Goal: Task Accomplishment & Management: Use online tool/utility

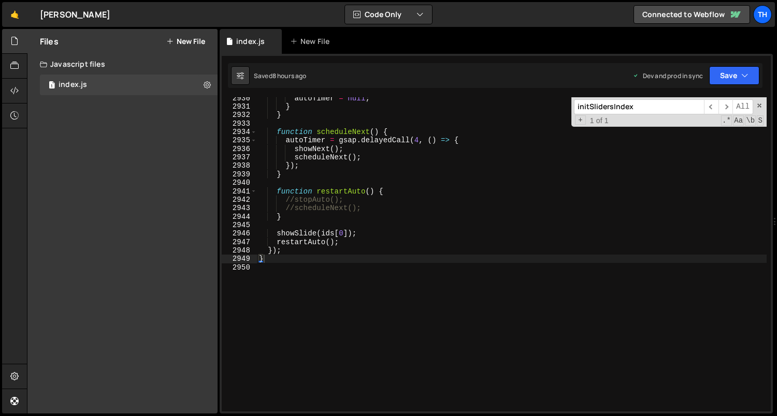
scroll to position [16657, 0]
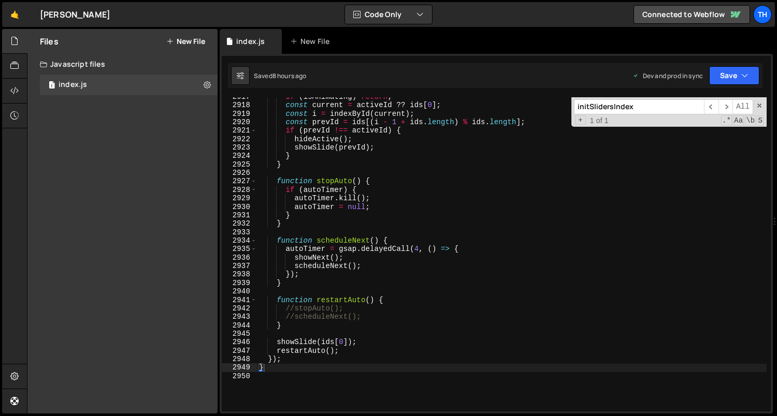
type textarea "function restartAuto() {"
click at [329, 298] on div "if ( isAnimating ) return ; const current = activeId ?? ids [ 0 ] ; const i = i…" at bounding box center [512, 259] width 510 height 332
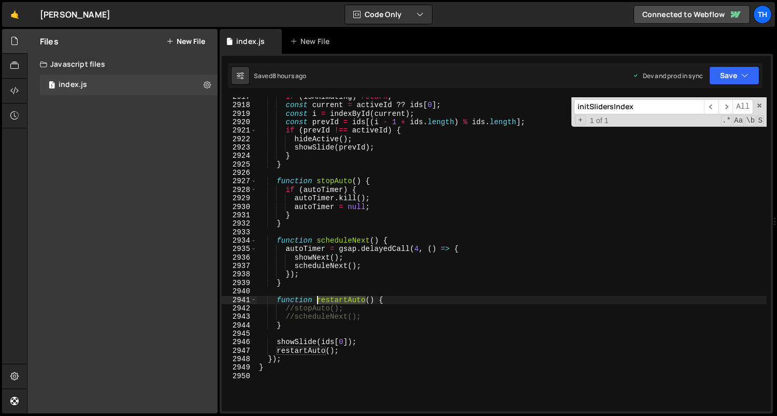
click at [329, 298] on div "if ( isAnimating ) return ; const current = activeId ?? ids [ 0 ] ; const i = i…" at bounding box center [512, 259] width 510 height 332
click at [657, 108] on input "initSlidersIndex" at bounding box center [639, 106] width 130 height 15
paste input "restartAuto"
type input "restartAuto"
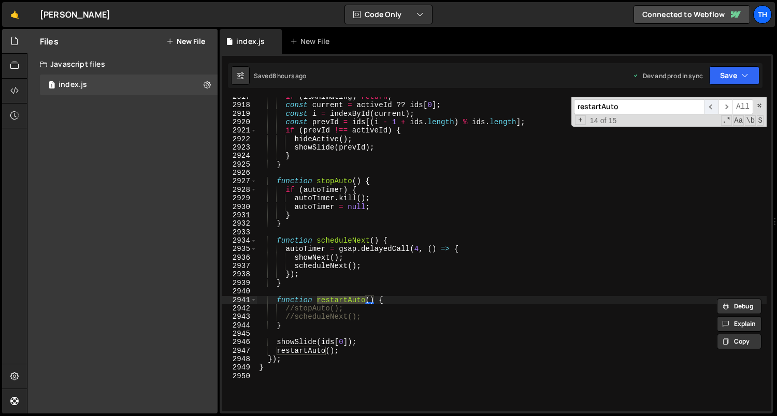
click at [715, 104] on span "​" at bounding box center [711, 106] width 15 height 15
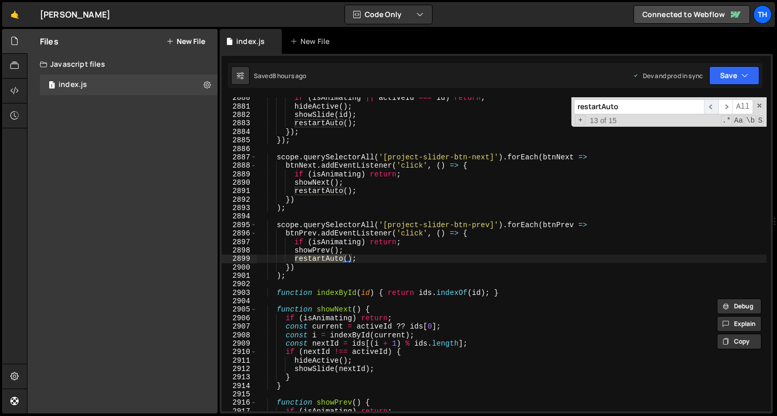
click at [715, 104] on span "​" at bounding box center [711, 106] width 15 height 15
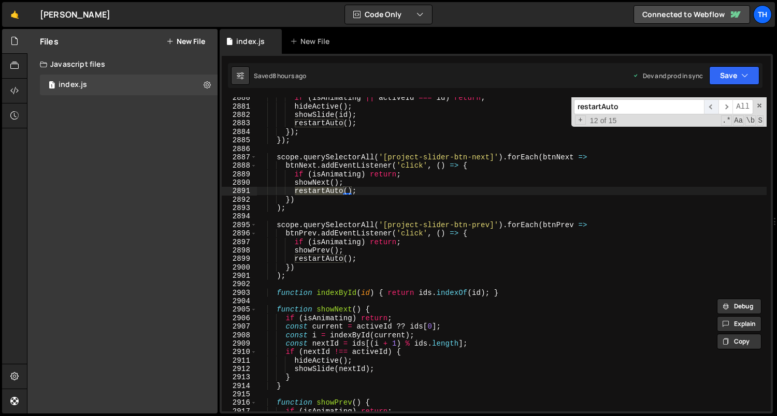
click at [715, 104] on span "​" at bounding box center [711, 106] width 15 height 15
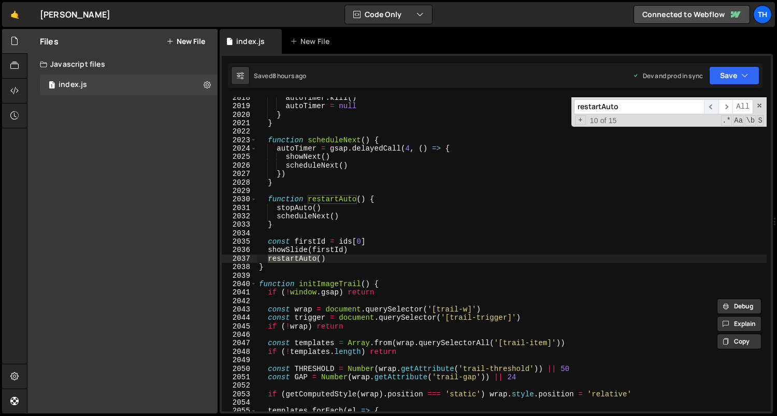
click at [715, 104] on span "​" at bounding box center [711, 106] width 15 height 15
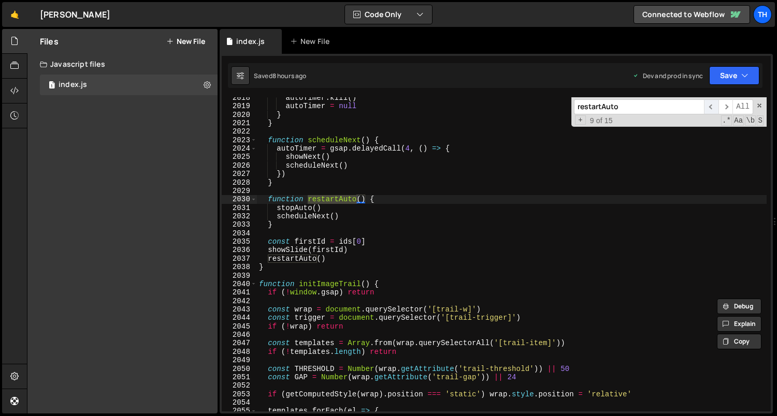
click at [715, 104] on span "​" at bounding box center [711, 106] width 15 height 15
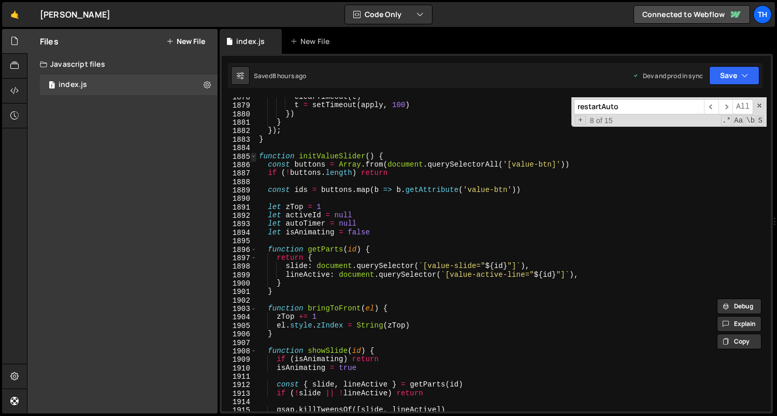
type textarea "restartAuto()"
click at [254, 155] on span at bounding box center [254, 157] width 6 height 8
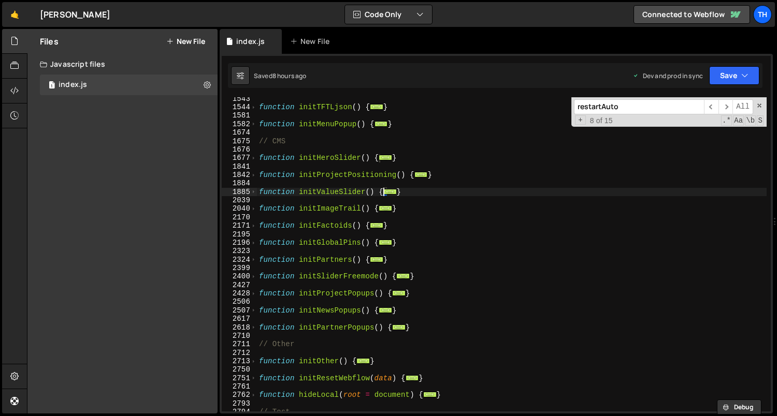
scroll to position [575, 0]
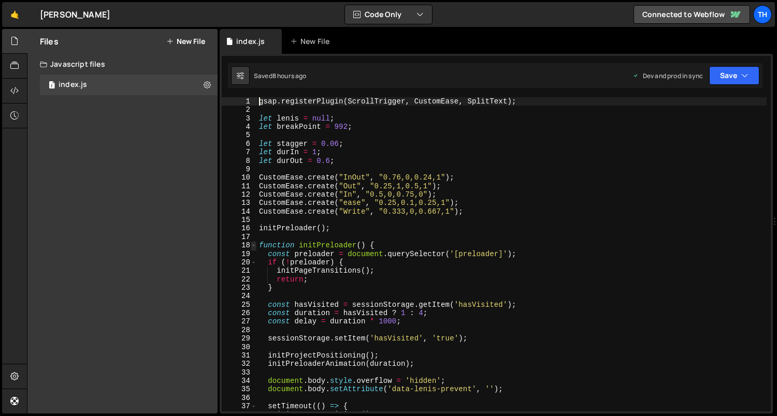
click at [255, 245] on span at bounding box center [254, 245] width 6 height 8
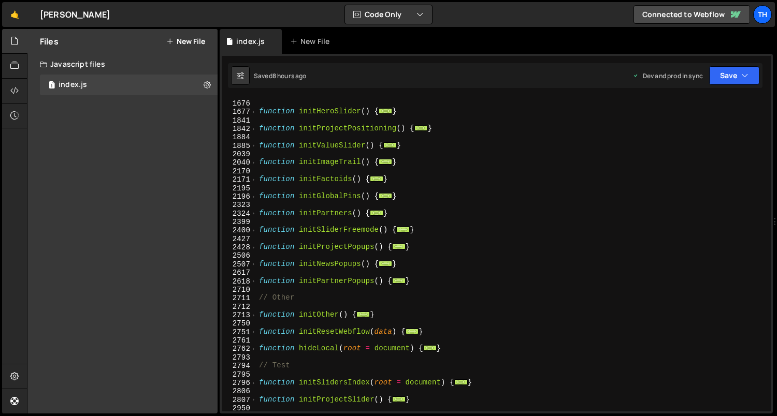
scroll to position [591, 0]
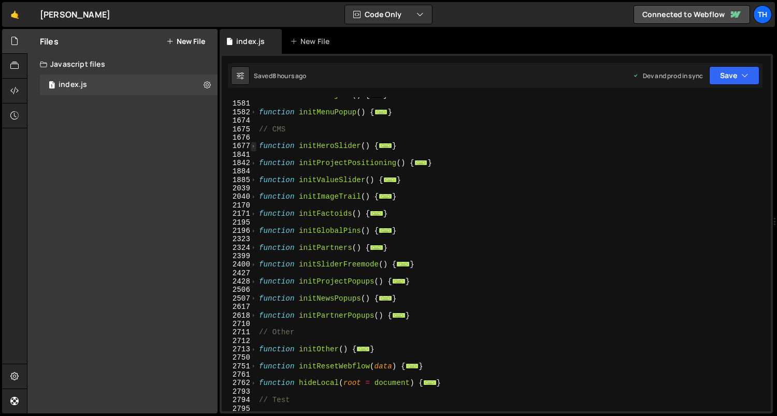
click at [254, 147] on span at bounding box center [254, 146] width 6 height 8
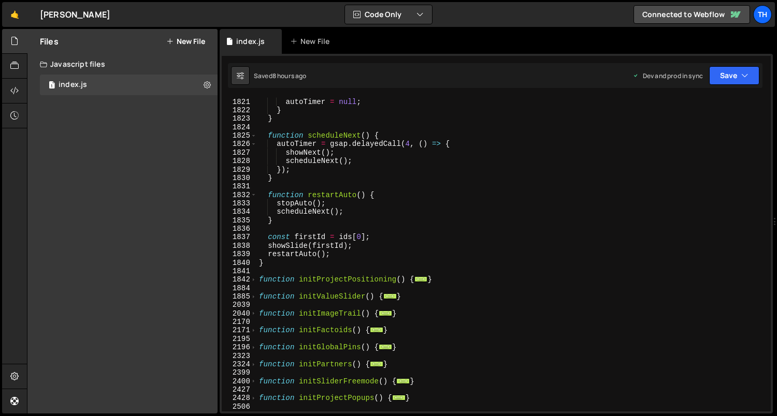
scroll to position [1850, 0]
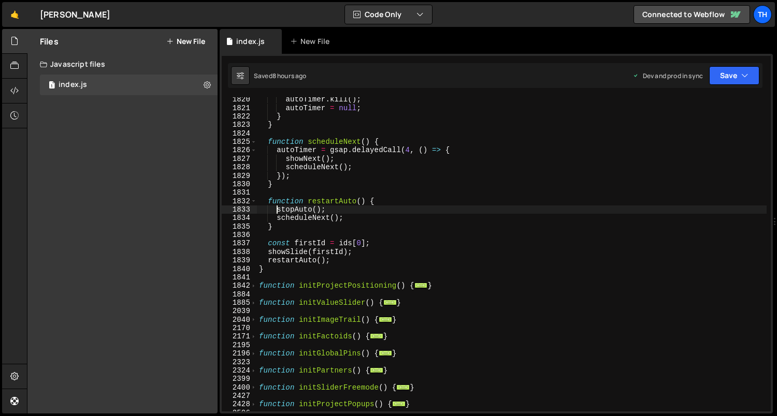
click at [278, 208] on div "autoTimer . kill ( ) ; autoTimer = null ; } } function scheduleNext ( ) { autoT…" at bounding box center [512, 261] width 510 height 332
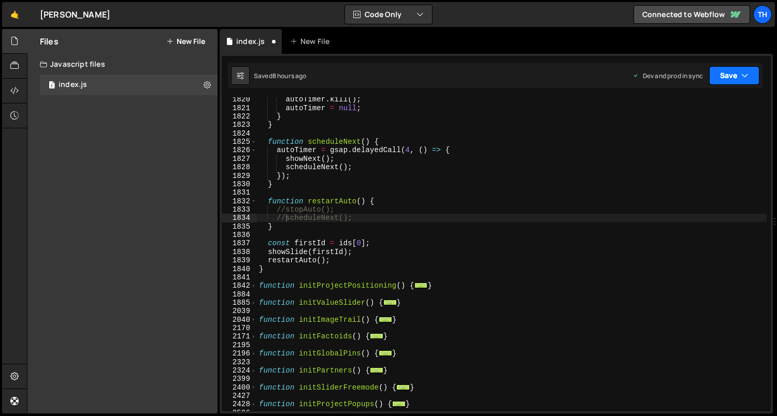
click at [729, 76] on button "Save" at bounding box center [734, 75] width 50 height 19
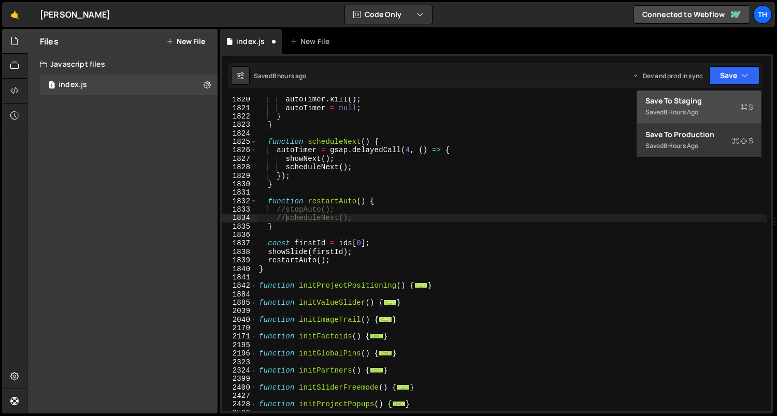
click at [706, 100] on div "Save to Staging S" at bounding box center [699, 101] width 108 height 10
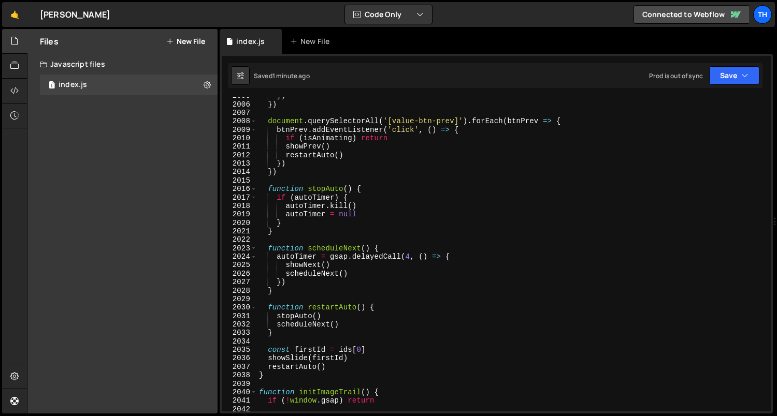
scroll to position [11566, 0]
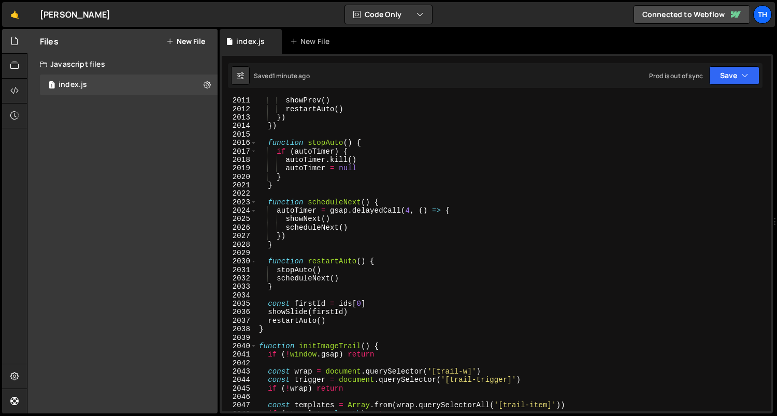
click at [278, 278] on div "showPrev ( ) restartAuto ( ) }) }) function stopAuto ( ) { if ( autoTimer ) { a…" at bounding box center [512, 262] width 510 height 332
click at [747, 73] on icon "button" at bounding box center [744, 75] width 7 height 10
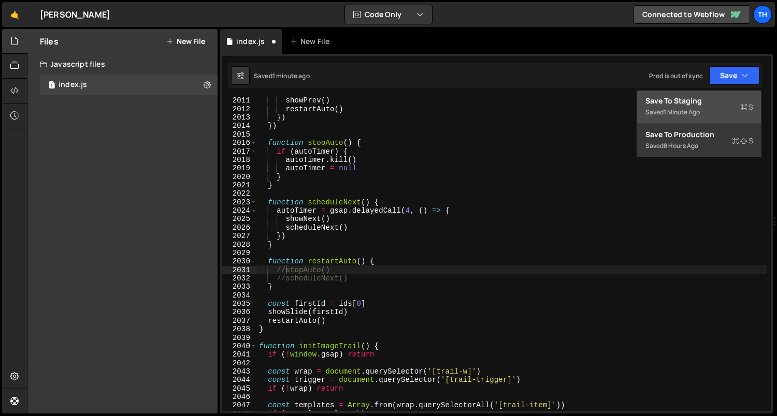
click at [730, 96] on div "Save to Staging S" at bounding box center [699, 101] width 108 height 10
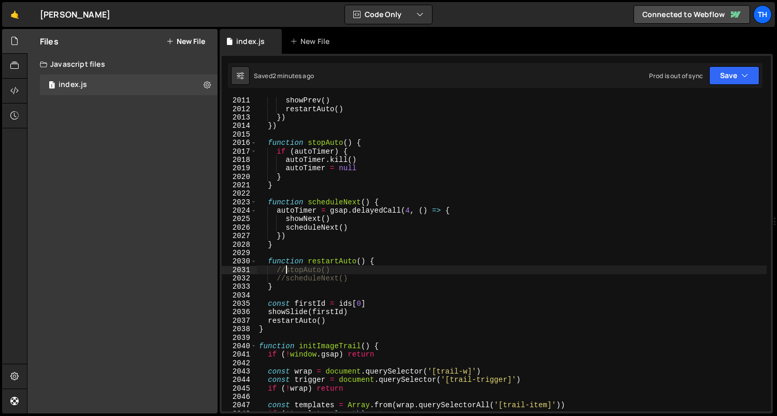
click at [255, 351] on div "2041" at bounding box center [239, 355] width 35 height 8
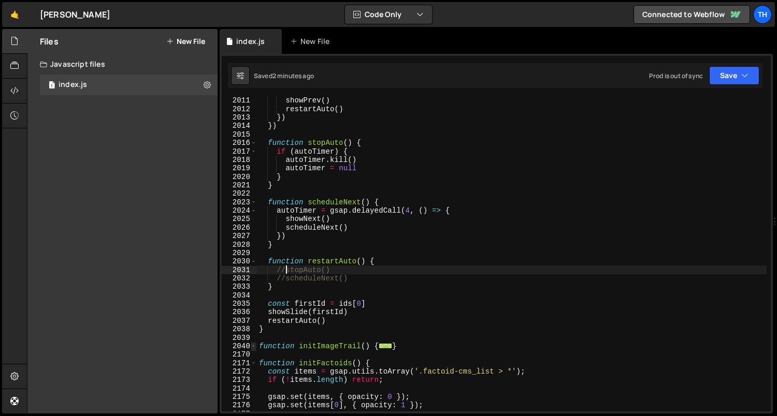
click at [254, 346] on span at bounding box center [254, 346] width 6 height 8
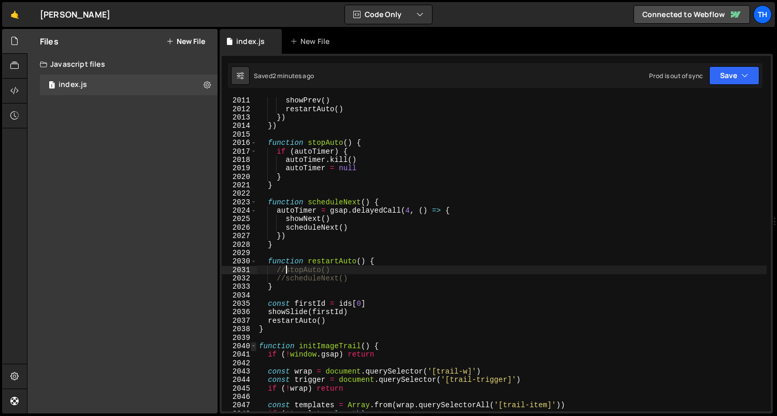
click at [251, 350] on span at bounding box center [254, 346] width 6 height 8
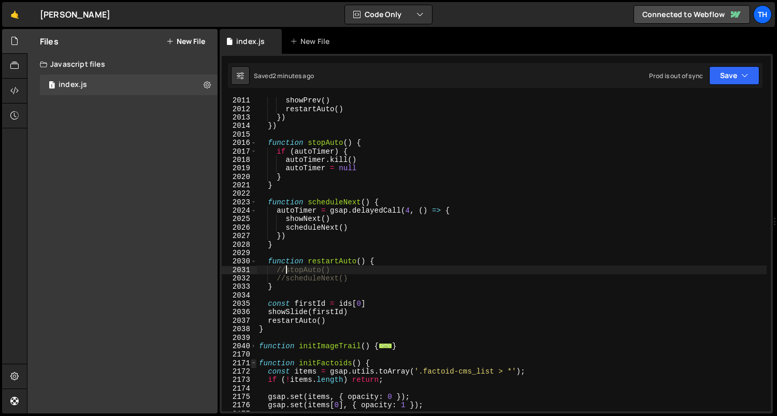
click at [255, 364] on span at bounding box center [254, 363] width 6 height 8
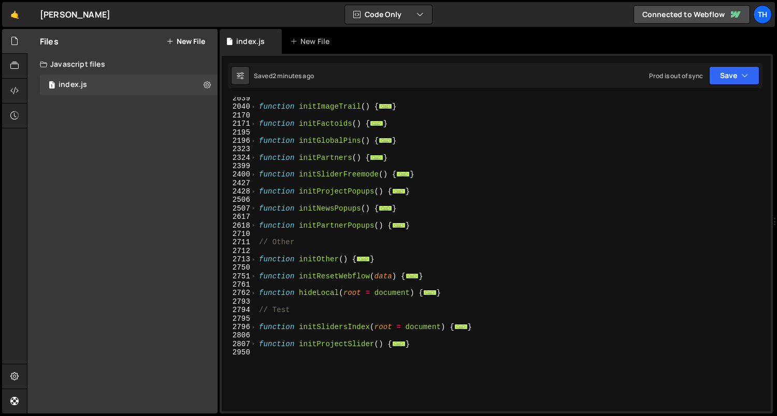
scroll to position [654, 0]
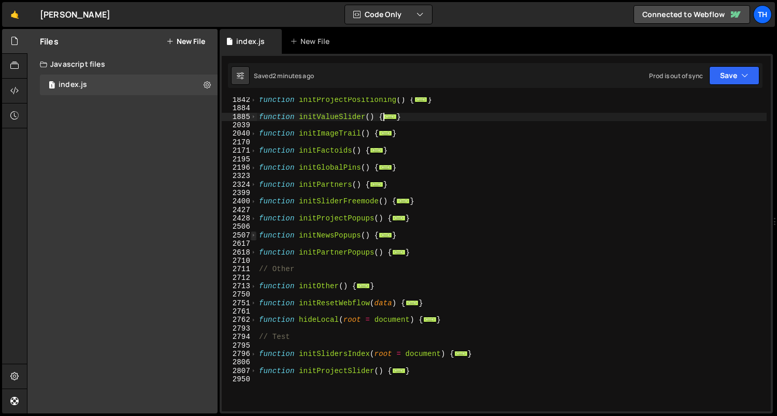
click at [251, 238] on span at bounding box center [254, 236] width 6 height 8
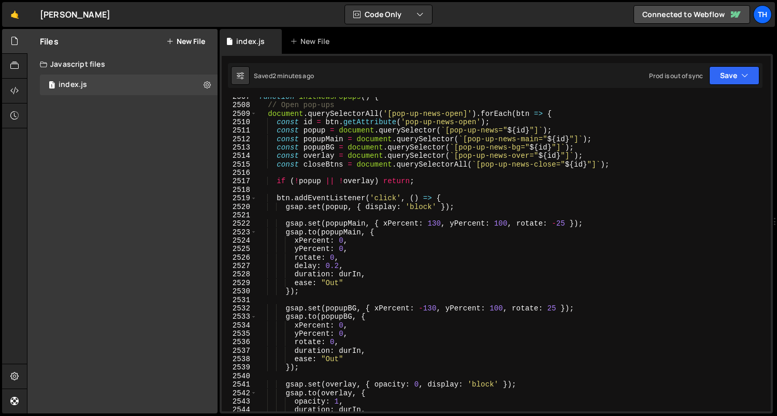
scroll to position [612, 0]
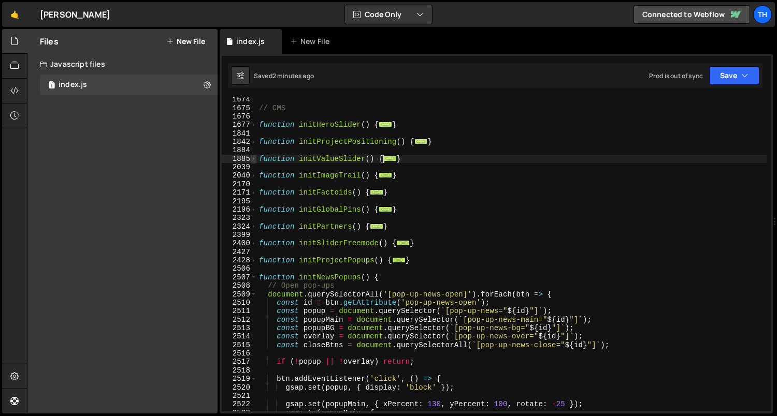
click at [254, 156] on span at bounding box center [254, 159] width 6 height 8
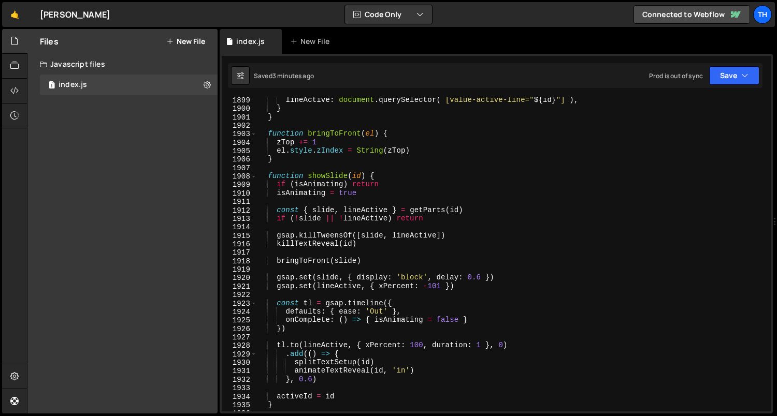
scroll to position [789, 0]
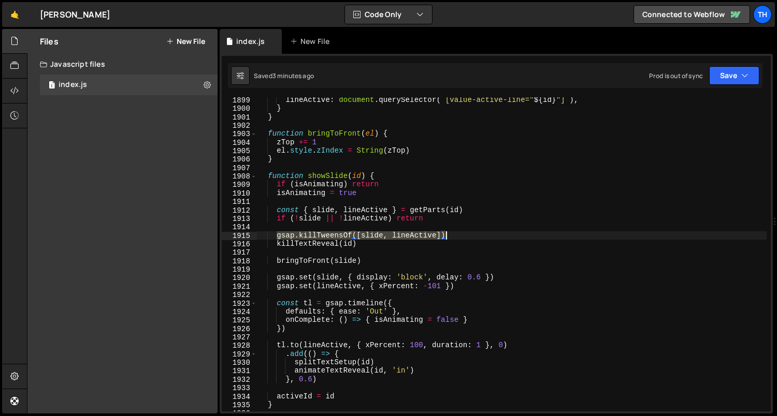
drag, startPoint x: 276, startPoint y: 237, endPoint x: 463, endPoint y: 237, distance: 187.0
click at [463, 237] on div "lineActive : document . querySelector ( ` [value-active-line=" ${ id } "] ` ) ,…" at bounding box center [512, 262] width 510 height 332
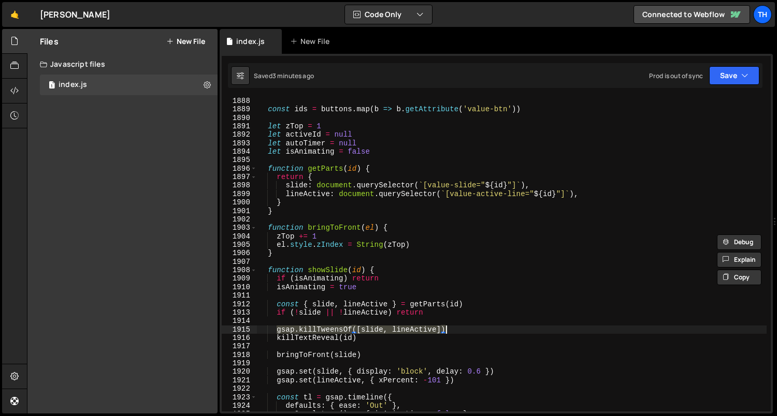
scroll to position [616, 0]
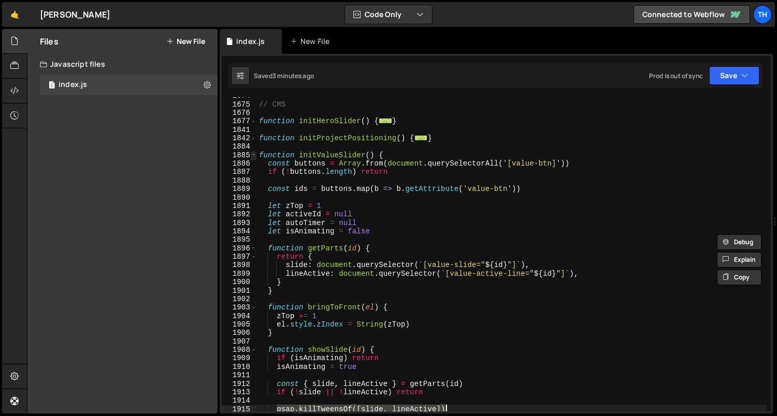
click at [251, 156] on span at bounding box center [254, 155] width 6 height 8
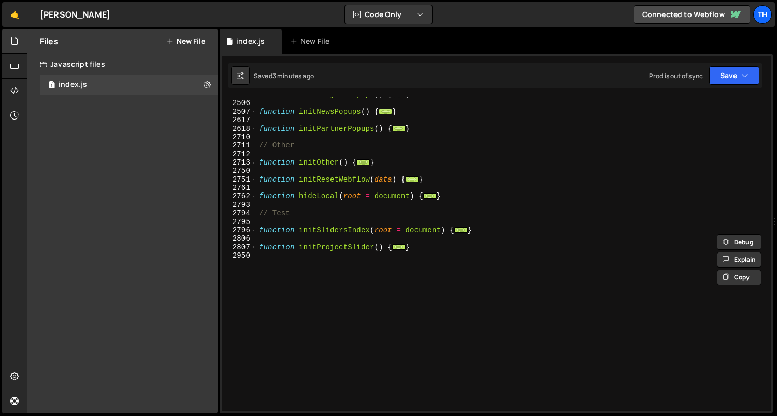
scroll to position [756, 0]
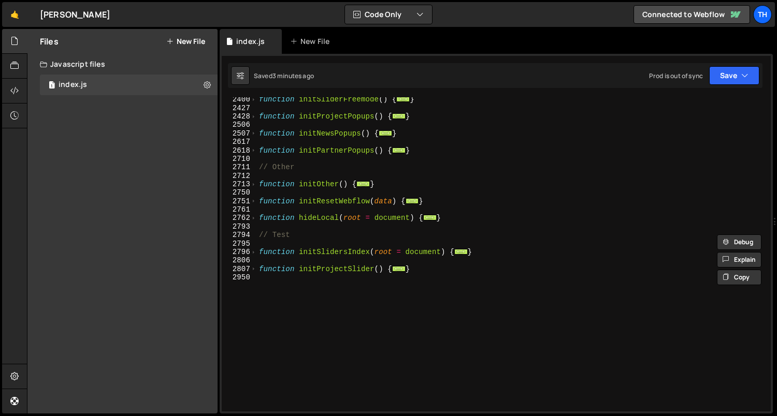
click at [253, 138] on div "2617" at bounding box center [239, 142] width 35 height 8
click at [253, 124] on div at bounding box center [253, 124] width 0 height 0
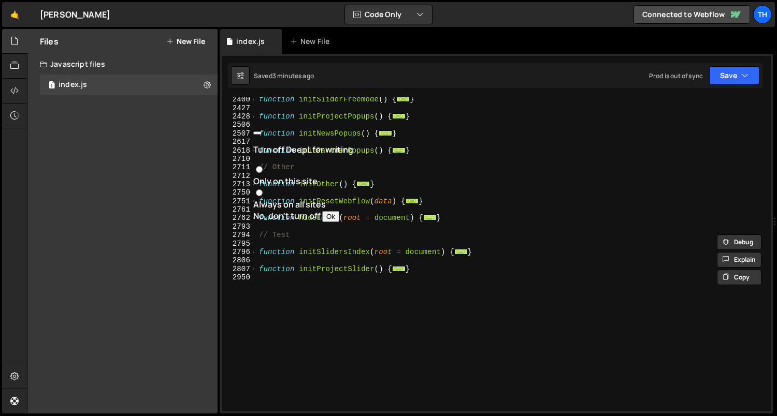
click at [250, 148] on div "2618" at bounding box center [239, 151] width 35 height 8
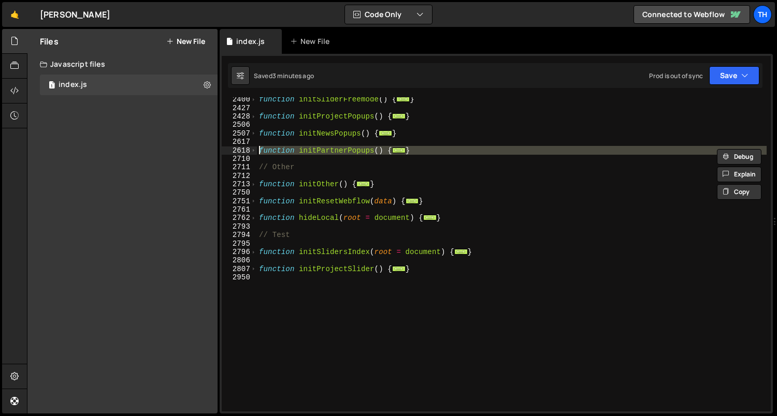
click at [253, 127] on div "2506" at bounding box center [239, 125] width 35 height 8
click at [253, 134] on span at bounding box center [254, 133] width 6 height 8
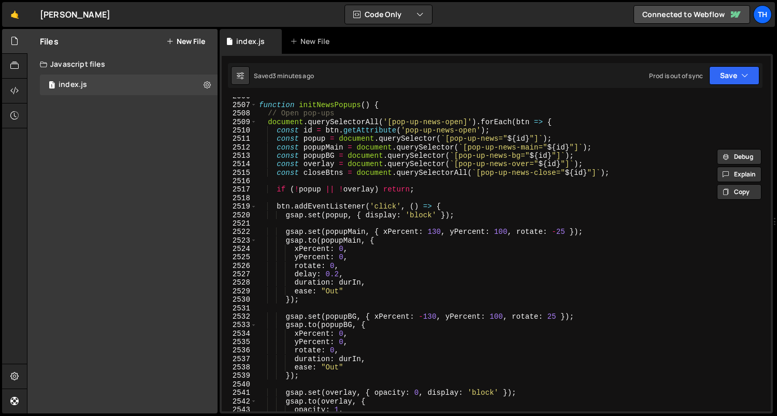
scroll to position [784, 0]
click at [469, 204] on div "function initNewsPopups ( ) { // Open pop-ups document . querySelectorAll ( '[p…" at bounding box center [512, 259] width 510 height 332
type textarea "btn.addEventListener('click', () => {"
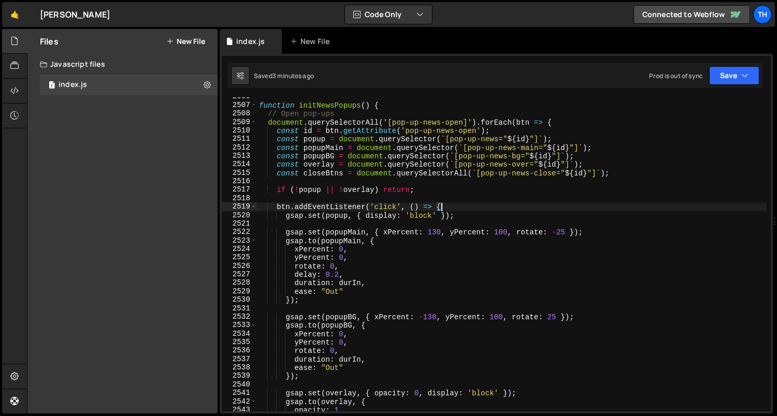
scroll to position [0, 1]
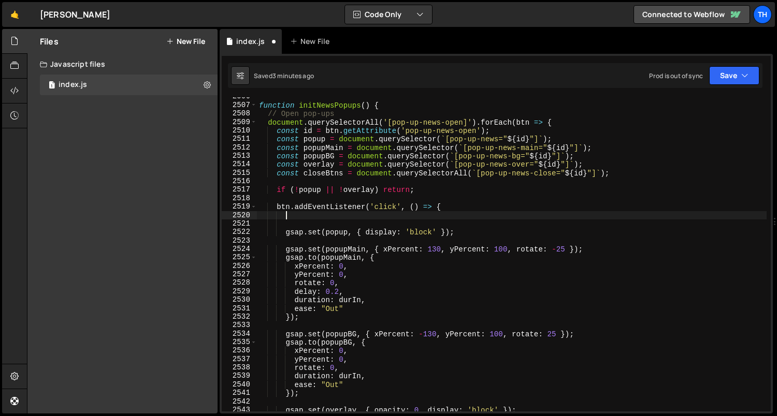
paste textarea "gsap.killTweensOf([slide, lineActive])"
click at [349, 249] on div "function initNewsPopups ( ) { // Open pop-ups document . querySelectorAll ( '[p…" at bounding box center [512, 259] width 510 height 332
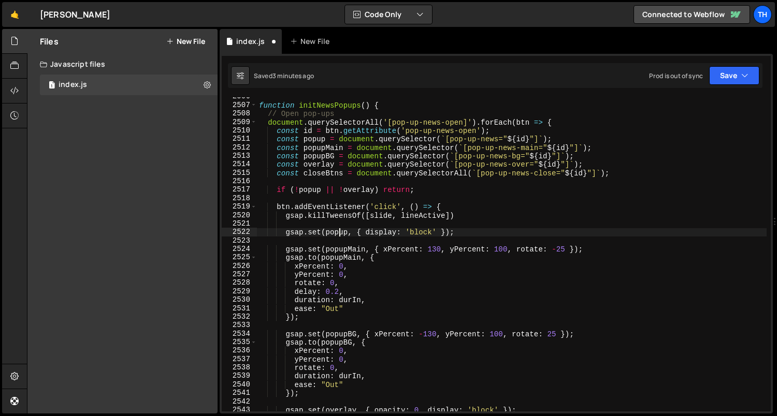
click at [340, 232] on div "function initNewsPopups ( ) { // Open pop-ups document . querySelectorAll ( '[p…" at bounding box center [512, 259] width 510 height 332
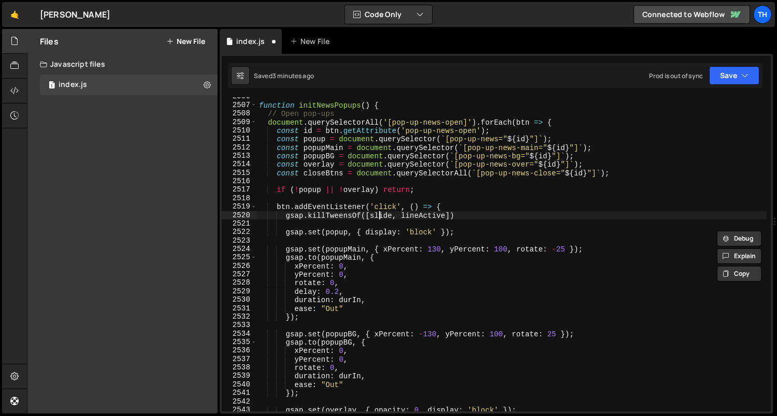
click at [378, 219] on div "function initNewsPopups ( ) { // Open pop-ups document . querySelectorAll ( '[p…" at bounding box center [512, 259] width 510 height 332
paste textarea "popup"
click at [350, 249] on div "function initNewsPopups ( ) { // Open pop-ups document . querySelectorAll ( '[p…" at bounding box center [512, 259] width 510 height 332
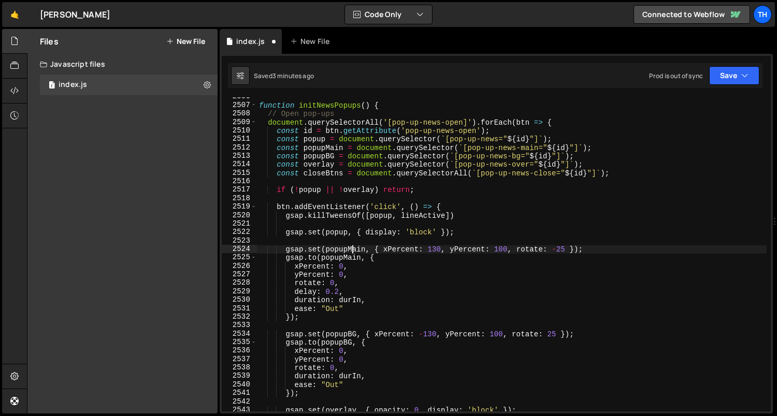
click at [350, 249] on div "function initNewsPopups ( ) { // Open pop-ups document . querySelectorAll ( '[p…" at bounding box center [512, 259] width 510 height 332
click at [417, 216] on div "function initNewsPopups ( ) { // Open pop-ups document . querySelectorAll ( '[p…" at bounding box center [512, 259] width 510 height 332
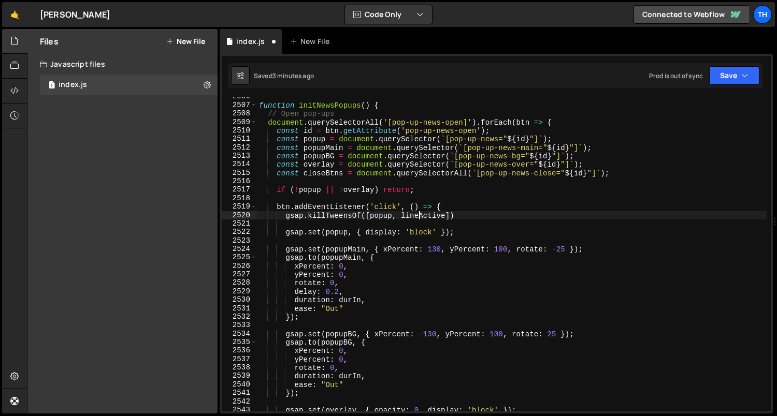
click at [417, 216] on div "function initNewsPopups ( ) { // Open pop-ups document . querySelectorAll ( '[p…" at bounding box center [512, 259] width 510 height 332
paste textarea "popupMain"
drag, startPoint x: 393, startPoint y: 217, endPoint x: 441, endPoint y: 216, distance: 48.7
click at [441, 216] on div "function initNewsPopups ( ) { // Open pop-ups document . querySelectorAll ( '[p…" at bounding box center [512, 259] width 510 height 332
paste textarea ", popupMain"
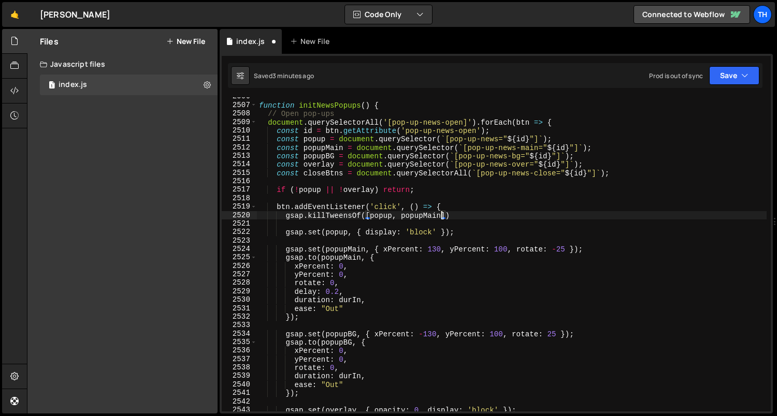
paste textarea ", popupMain"
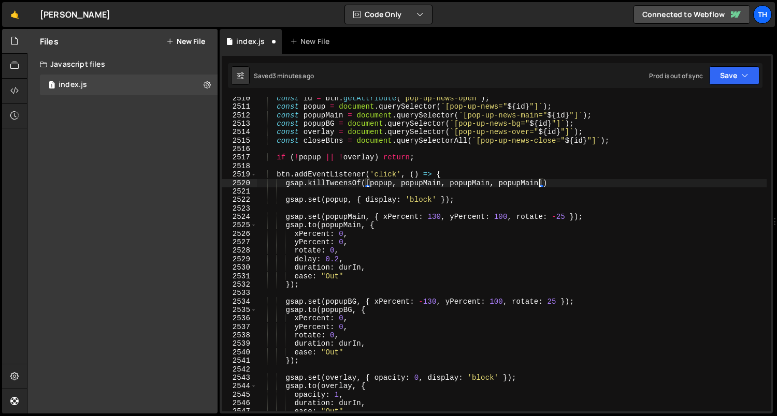
scroll to position [821, 0]
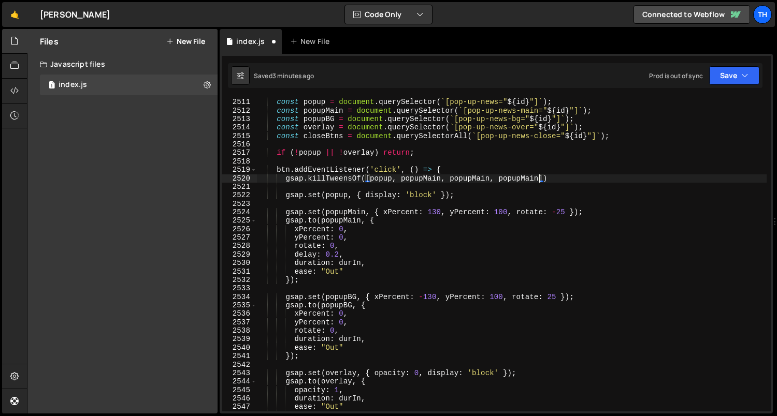
click at [335, 373] on div "const id = btn . getAttribute ( 'pop-up-news-open' ) ; const popup = document .…" at bounding box center [512, 256] width 510 height 332
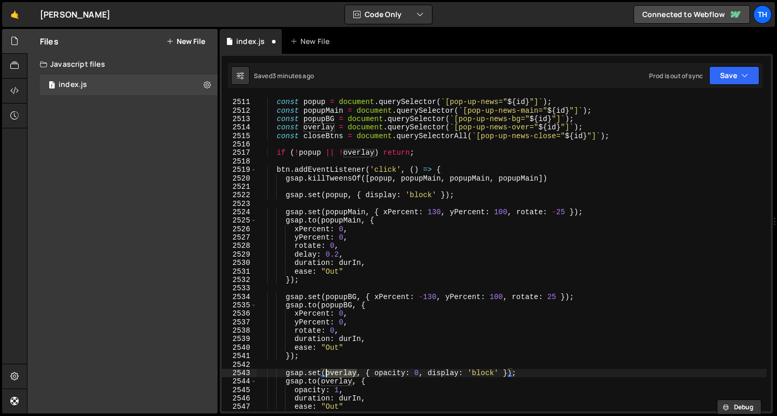
click at [465, 177] on div "const id = btn . getAttribute ( 'pop-up-news-open' ) ; const popup = document .…" at bounding box center [512, 256] width 510 height 332
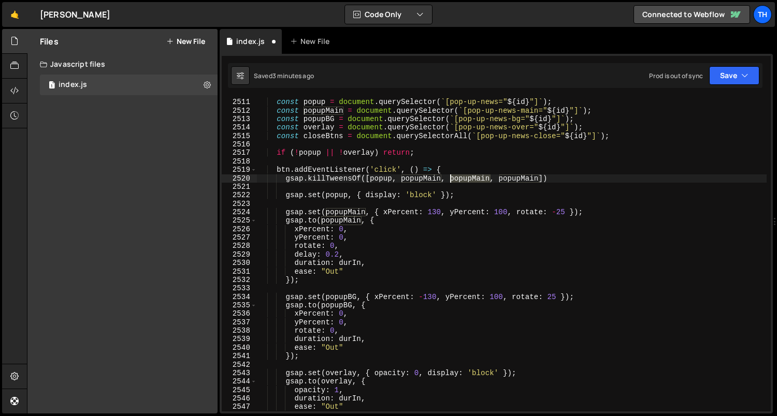
click at [465, 177] on div "const id = btn . getAttribute ( 'pop-up-news-open' ) ; const popup = document .…" at bounding box center [512, 256] width 510 height 332
paste textarea "overlay"
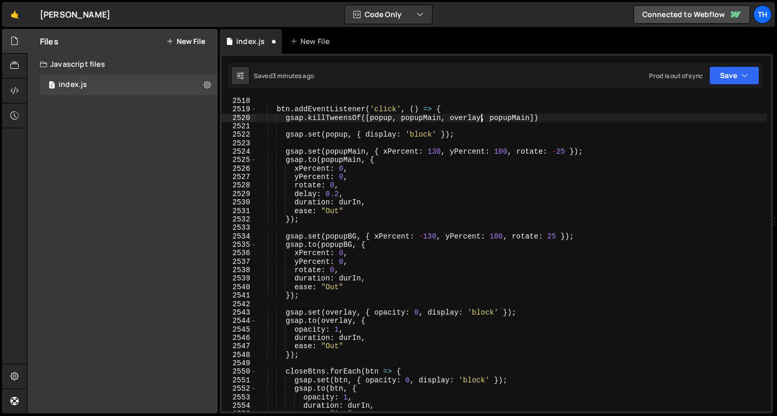
scroll to position [897, 0]
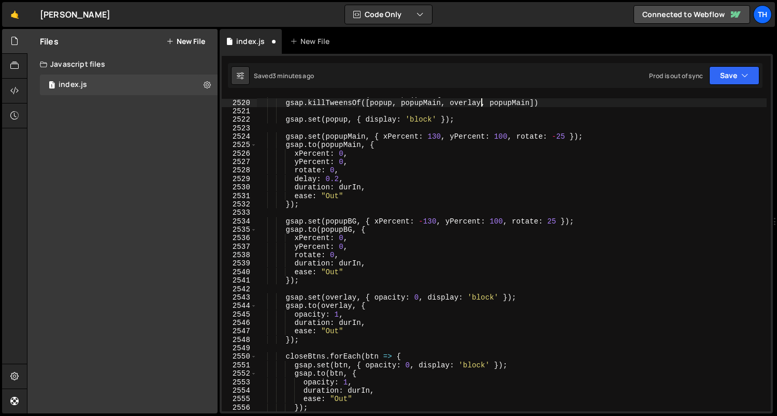
click at [311, 357] on div "btn . addEventListener ( 'click' , ( ) => { gsap . killTweensOf ([ popup , [GEO…" at bounding box center [512, 256] width 510 height 332
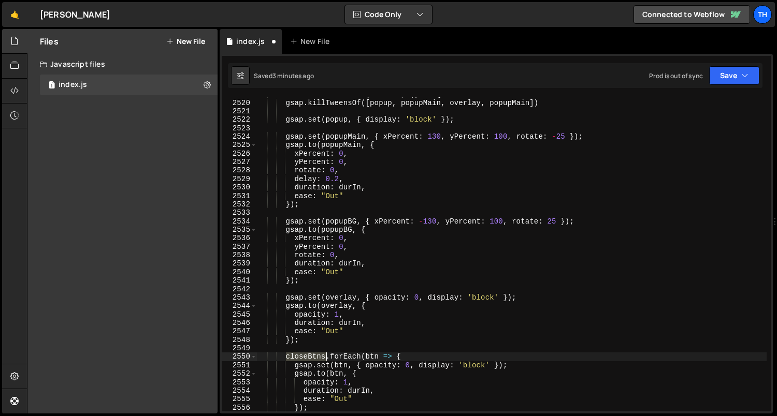
click at [311, 357] on div "btn . addEventListener ( 'click' , ( ) => { gsap . killTweensOf ([ popup , [GEO…" at bounding box center [512, 256] width 510 height 332
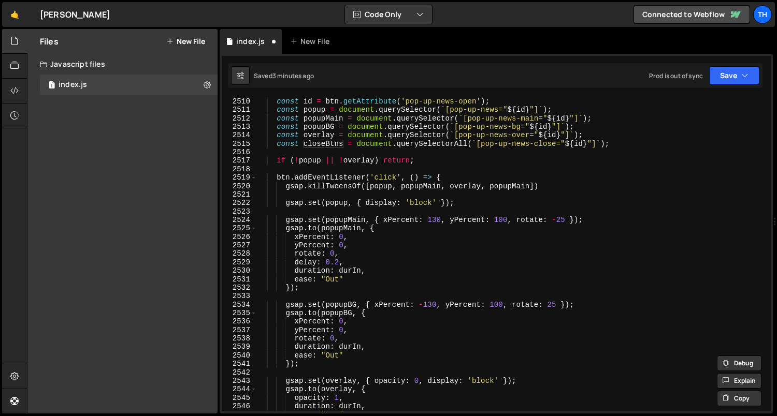
scroll to position [814, 0]
click at [497, 188] on div "const id = btn . getAttribute ( 'pop-up-news-open' ) ; const popup = document .…" at bounding box center [512, 263] width 510 height 332
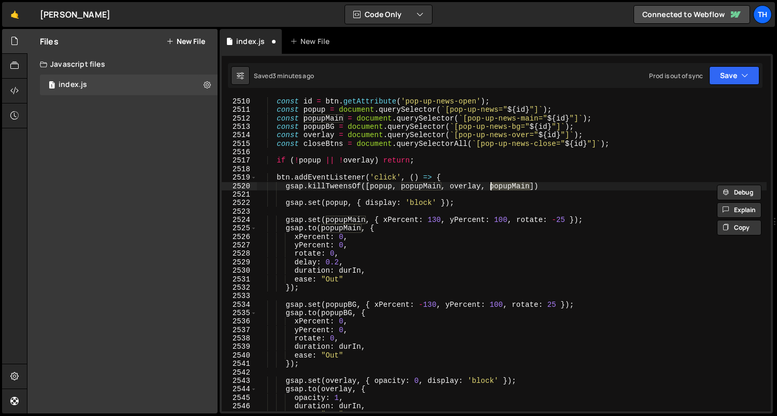
paste textarea "closeBtns"
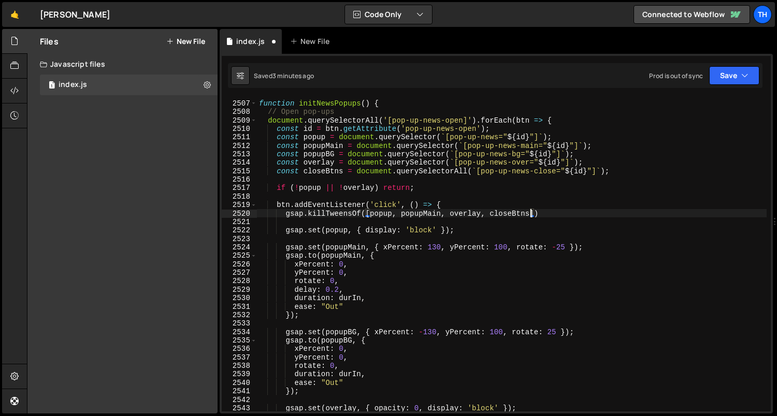
scroll to position [783, 0]
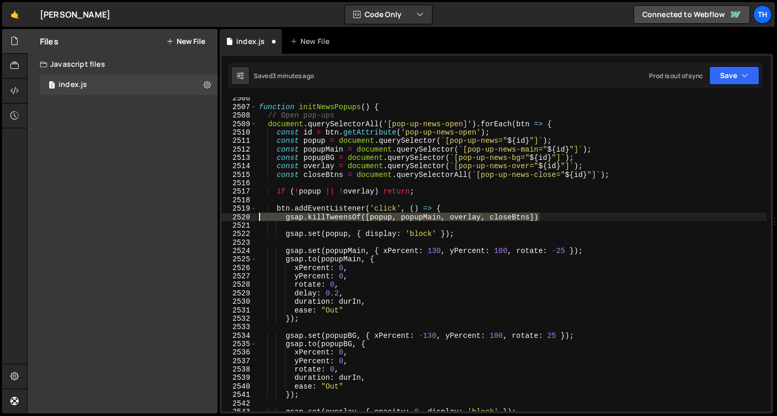
drag, startPoint x: 559, startPoint y: 215, endPoint x: 189, endPoint y: 217, distance: 370.3
click at [189, 217] on div "Files New File Javascript files 1 index.js 0 CSS files Copy share link Edit Fil…" at bounding box center [402, 221] width 750 height 385
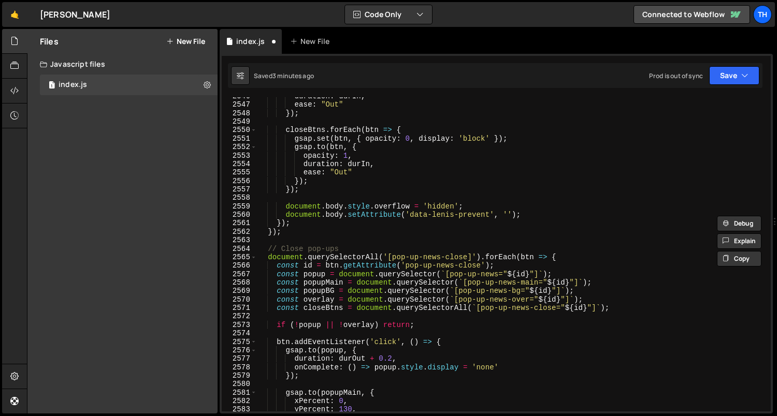
scroll to position [1168, 0]
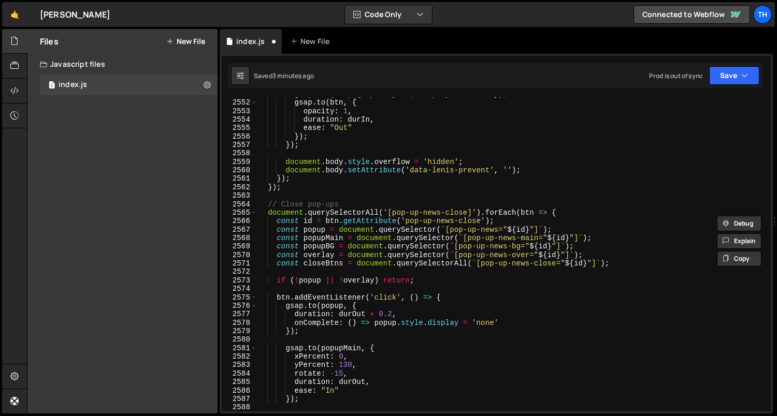
click at [452, 300] on div "gsap . set ( btn , { opacity : 0 , display : 'block' }) ; gsap . to ( btn , { o…" at bounding box center [512, 256] width 510 height 332
type textarea "btn.addEventListener('click', () => {"
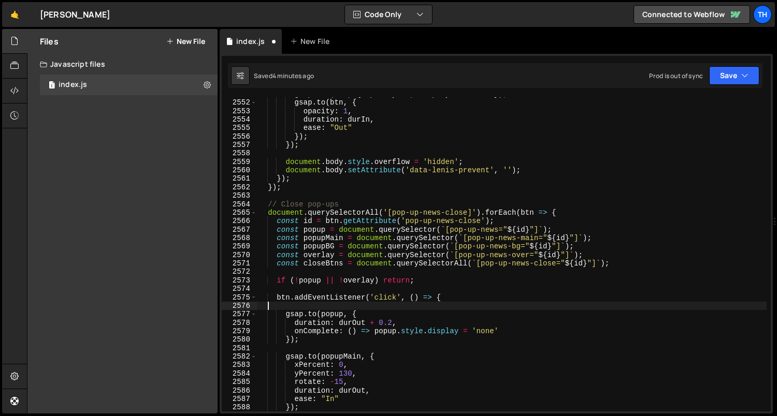
scroll to position [0, 0]
paste textarea "gsap.killTweensOf([popup, popupMain, overlay, closeBtns])"
type textarea "gsap.killTweensOf([popup, popupMain, overlay, closeBtns])"
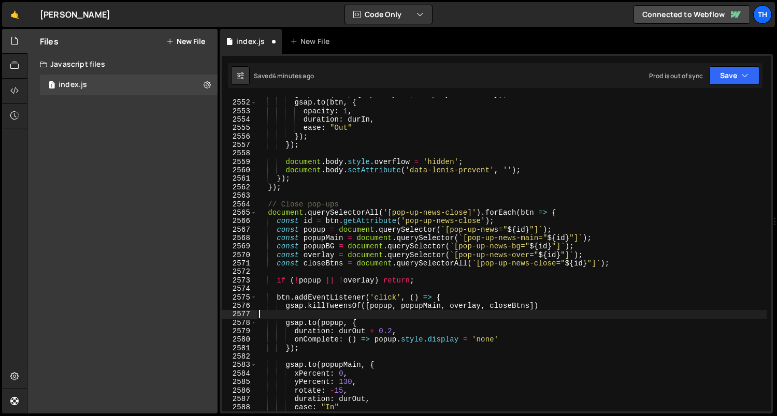
type textarea "gsap.killTweensOf([popup, popupMain, overlay, closeBtns])"
click at [722, 74] on button "Save" at bounding box center [734, 75] width 50 height 19
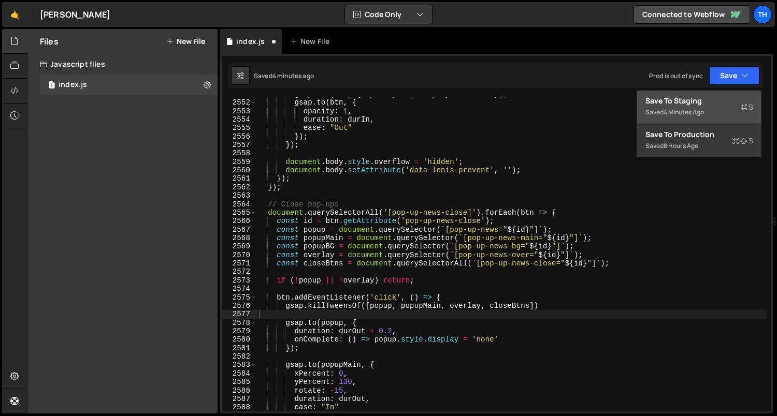
click at [712, 98] on div "Save to Staging S" at bounding box center [699, 101] width 108 height 10
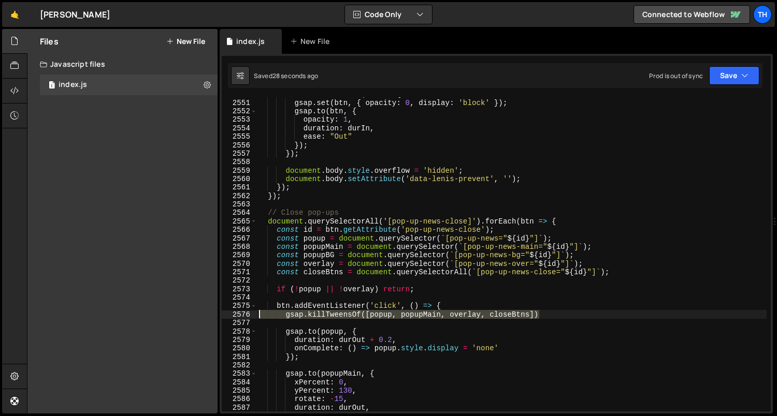
drag, startPoint x: 555, startPoint y: 317, endPoint x: 176, endPoint y: 316, distance: 379.6
click at [176, 316] on div "Files New File Javascript files 1 index.js 0 CSS files Copy share link Edit Fil…" at bounding box center [402, 221] width 750 height 385
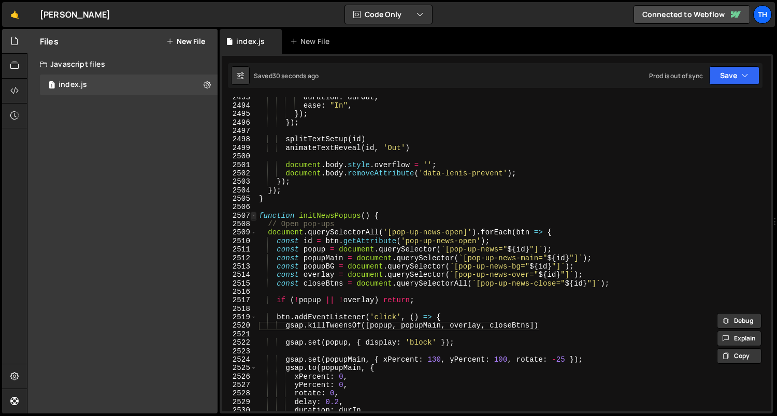
click at [251, 213] on span at bounding box center [254, 216] width 6 height 8
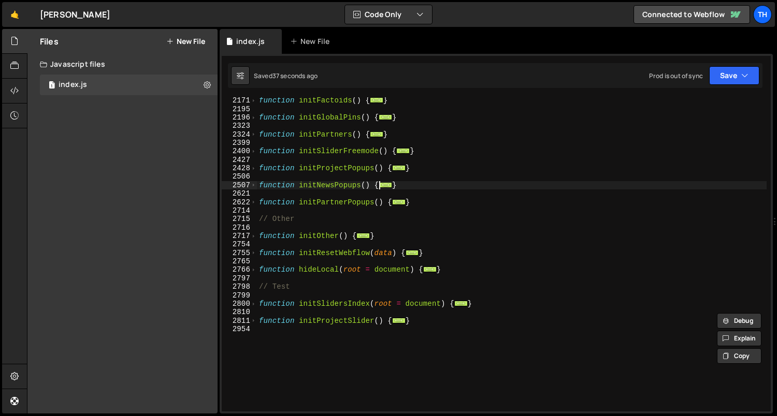
scroll to position [695, 0]
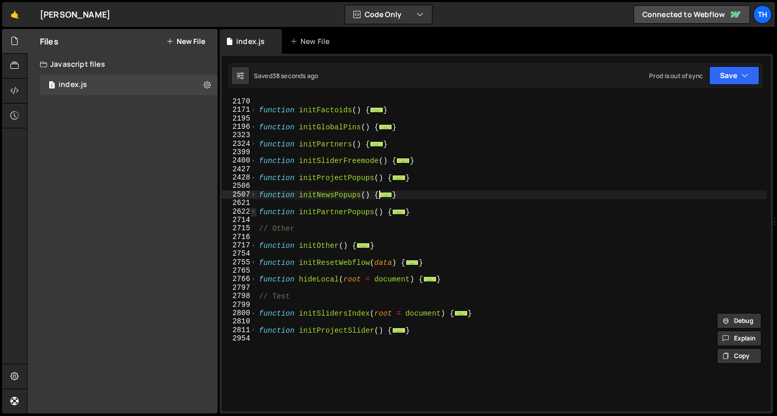
click at [252, 213] on span at bounding box center [254, 212] width 6 height 8
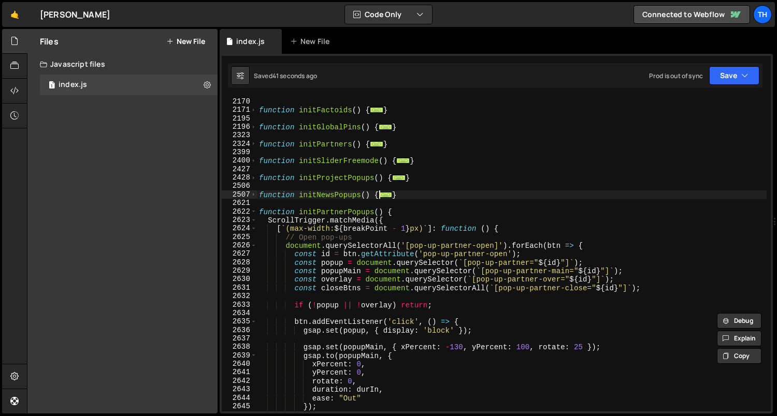
click at [476, 324] on div "function initImageTrail ( ) { ... } function initFactoids ( ) { ... } function …" at bounding box center [512, 255] width 510 height 332
type textarea "btn.addEventListener('click', () => {"
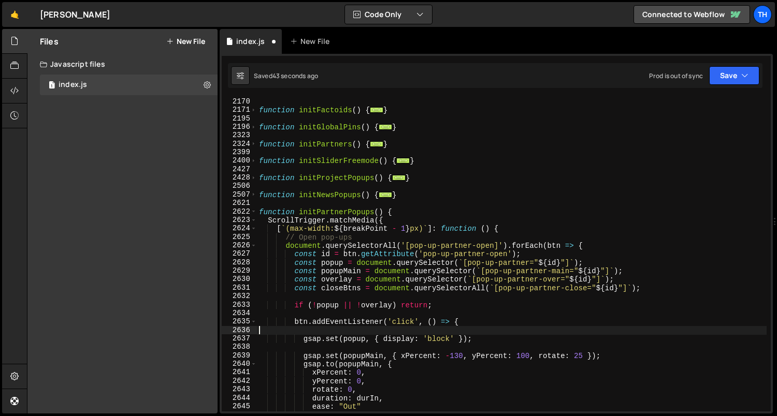
scroll to position [0, 0]
paste textarea "gsap.killTweensOf([popup, popupMain, overlay, closeBtns])"
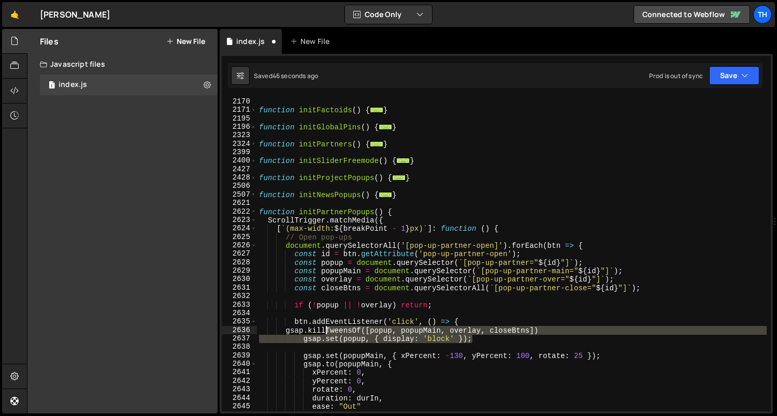
drag, startPoint x: 561, startPoint y: 335, endPoint x: 313, endPoint y: 328, distance: 248.2
click at [312, 328] on div "function initImageTrail ( ) { ... } function initFactoids ( ) { ... } function …" at bounding box center [512, 255] width 510 height 332
click at [547, 332] on div "function initImageTrail ( ) { ... } function initFactoids ( ) { ... } function …" at bounding box center [512, 254] width 510 height 314
drag, startPoint x: 567, startPoint y: 332, endPoint x: 193, endPoint y: 332, distance: 374.5
click at [193, 332] on div "Files New File Javascript files 1 index.js 0 CSS files Copy share link Edit Fil…" at bounding box center [402, 221] width 750 height 385
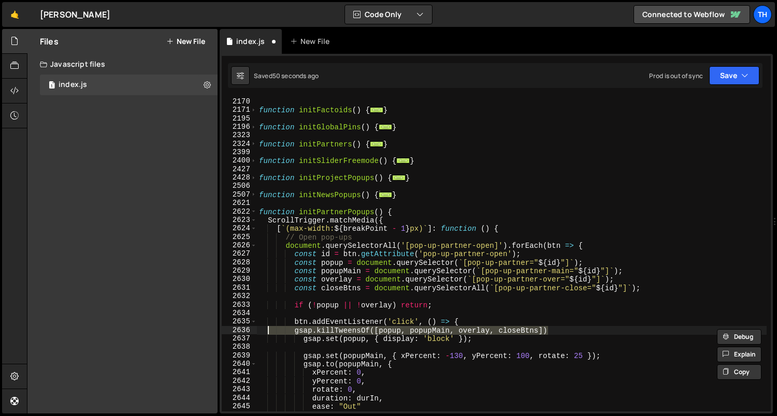
type textarea "gsap.killTweensOf([popup, popupMain, overlay, closeBtns])"
click at [587, 334] on div "function initImageTrail ( ) { ... } function initFactoids ( ) { ... } function …" at bounding box center [512, 254] width 510 height 314
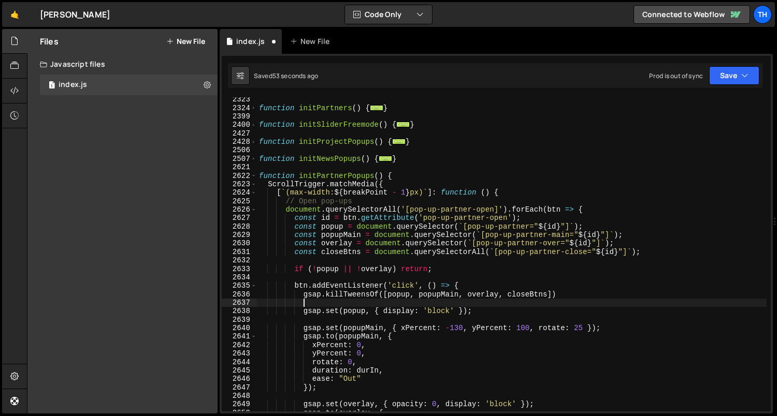
scroll to position [730, 0]
click at [355, 313] on div "function initPartners ( ) { ... } function initSliderFreemode ( ) { ... } funct…" at bounding box center [512, 261] width 510 height 332
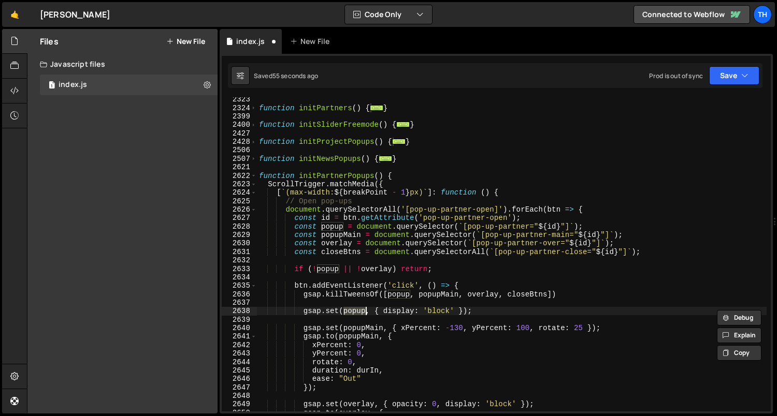
click at [335, 239] on div "function initPartners ( ) { ... } function initSliderFreemode ( ) { ... } funct…" at bounding box center [512, 261] width 510 height 332
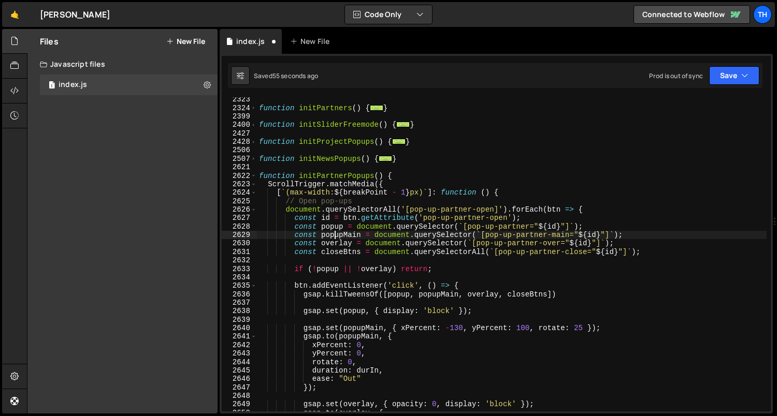
click at [335, 239] on div "function initPartners ( ) { ... } function initSliderFreemode ( ) { ... } funct…" at bounding box center [512, 261] width 510 height 332
click at [345, 242] on div "function initPartners ( ) { ... } function initSliderFreemode ( ) { ... } funct…" at bounding box center [512, 261] width 510 height 332
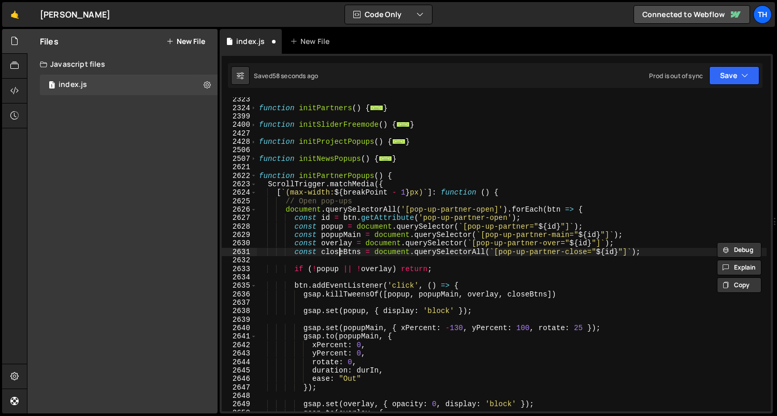
click at [339, 252] on div "function initPartners ( ) { ... } function initSliderFreemode ( ) { ... } funct…" at bounding box center [512, 261] width 510 height 332
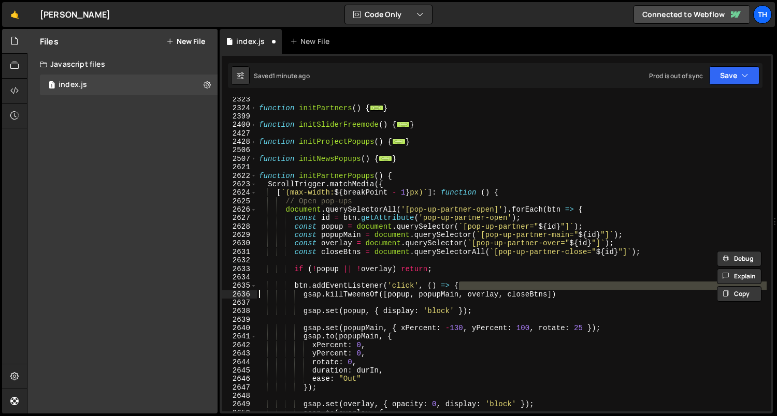
drag, startPoint x: 594, startPoint y: 290, endPoint x: 100, endPoint y: 300, distance: 493.7
click at [100, 300] on div "Files New File Javascript files 1 index.js 0 CSS files Copy share link Edit Fil…" at bounding box center [402, 221] width 750 height 385
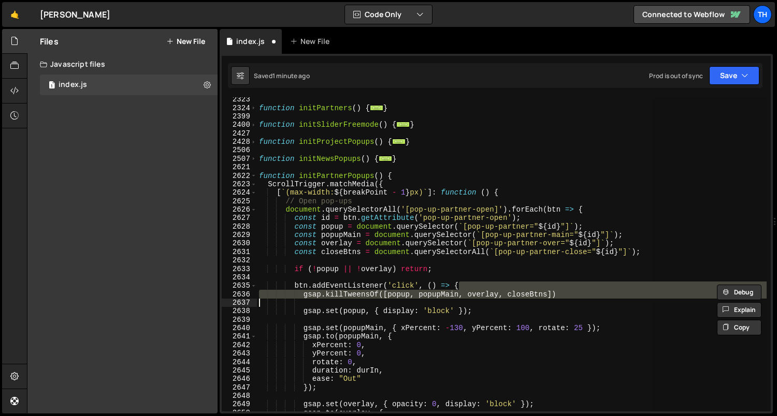
click at [503, 282] on div "function initPartners ( ) { ... } function initSliderFreemode ( ) { ... } funct…" at bounding box center [512, 254] width 510 height 314
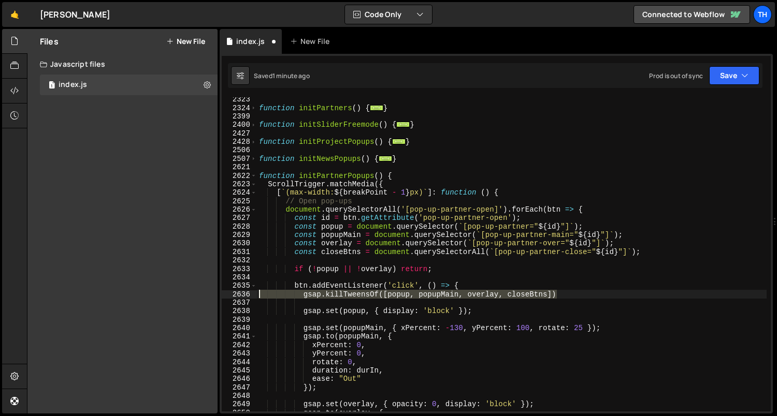
drag, startPoint x: 583, startPoint y: 295, endPoint x: -26, endPoint y: 294, distance: 609.1
click at [0, 294] on html "Projects [GEOGRAPHIC_DATA] Blog Th Projects Your Teams Invite team member Accou…" at bounding box center [388, 208] width 777 height 416
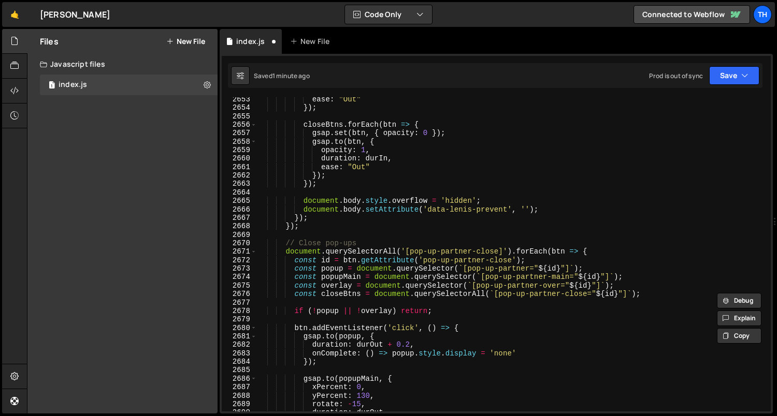
scroll to position [1093, 0]
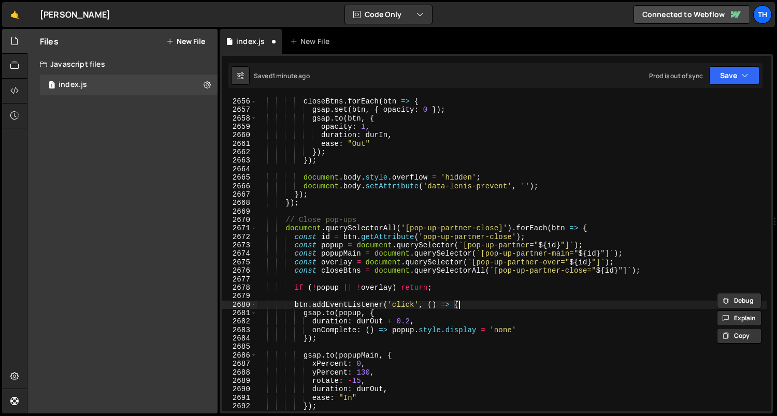
click at [472, 301] on div "closeBtns . forEach ( btn => { gsap . set ( btn , { opacity : 0 }) ; gsap . to …" at bounding box center [512, 255] width 510 height 332
type textarea "btn.addEventListener('click', () => {"
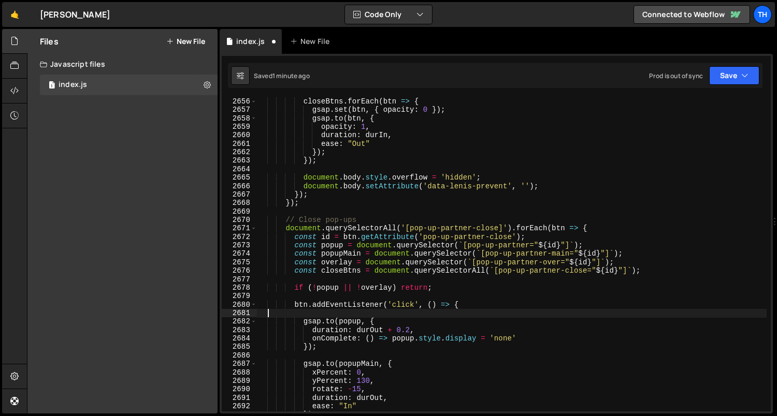
scroll to position [0, 0]
paste textarea "gsap.killTweensOf([popup, popupMain, overlay, closeBtns])"
type textarea "gsap.killTweensOf([popup, popupMain, overlay, closeBtns])"
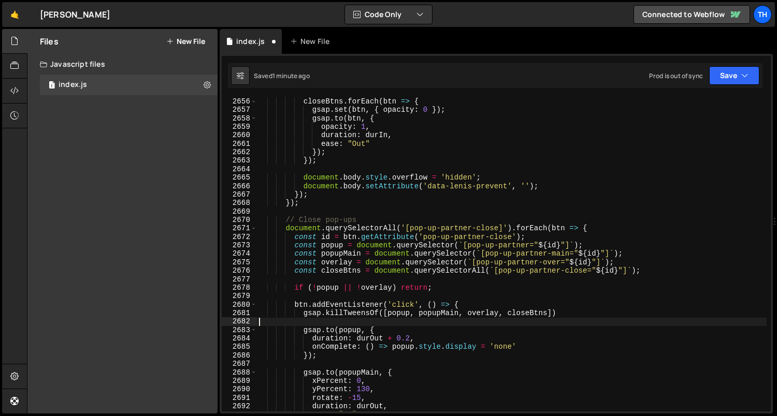
click at [739, 58] on div "[CREDIT_CARD_NUMBER] 2659 2660 2661 2662 2663 2664 2665 2666 2667 2668 2669 267…" at bounding box center [496, 234] width 553 height 360
click at [728, 78] on button "Save" at bounding box center [734, 75] width 50 height 19
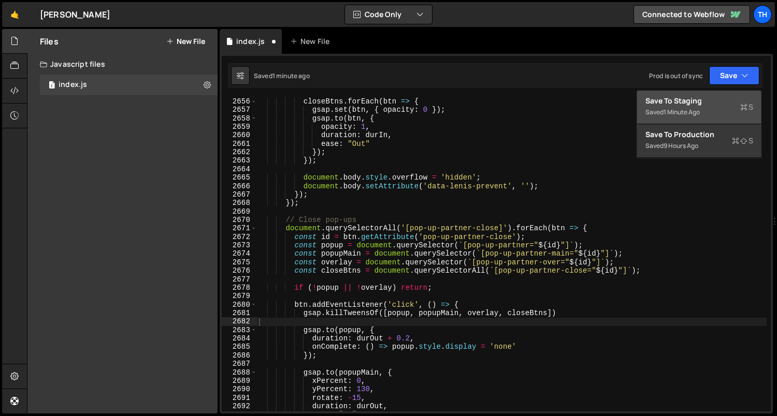
click at [726, 92] on button "Save to Staging S Saved 1 minute ago" at bounding box center [699, 108] width 124 height 34
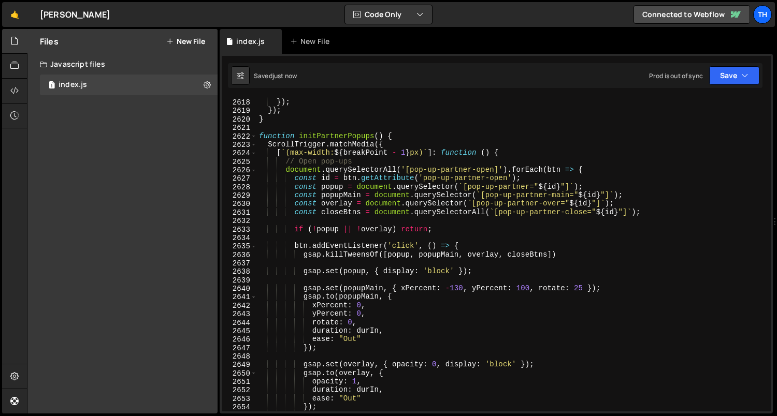
scroll to position [14893, 0]
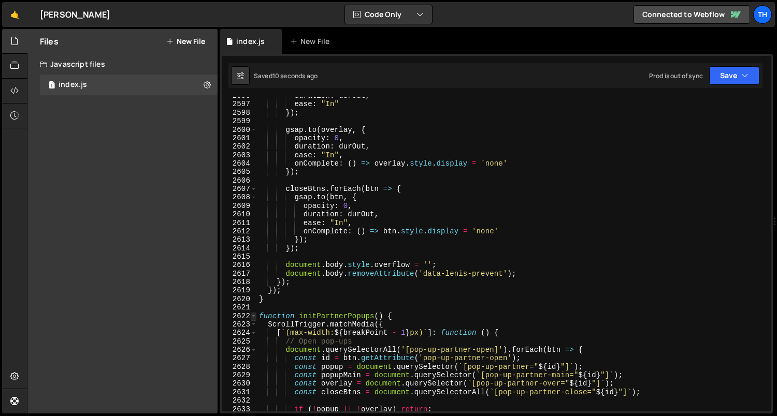
click at [254, 316] on span at bounding box center [254, 316] width 6 height 8
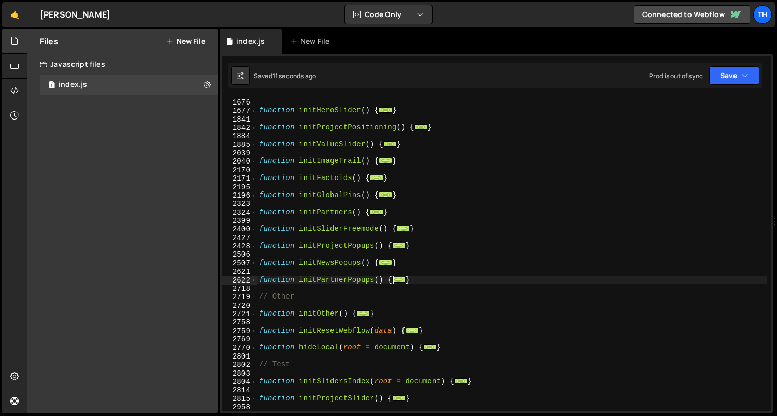
scroll to position [626, 0]
click at [255, 247] on span at bounding box center [254, 246] width 6 height 8
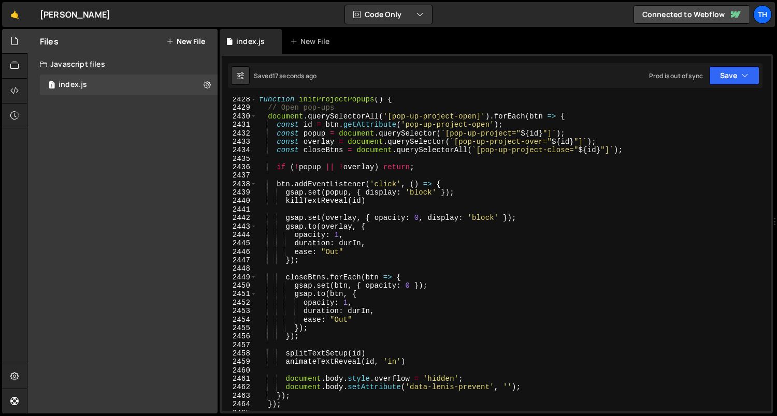
scroll to position [769, 0]
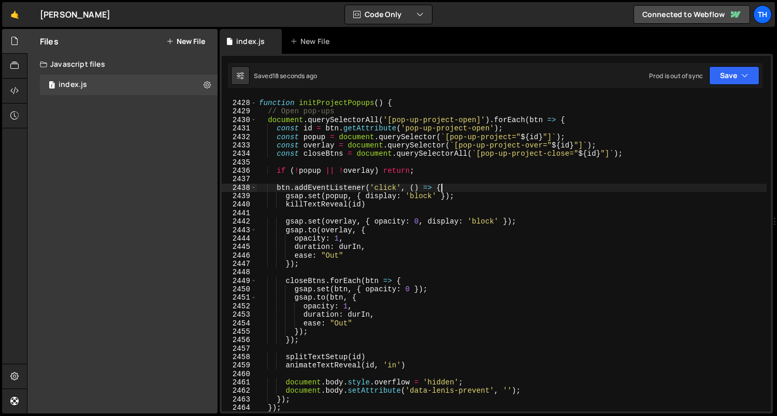
click at [461, 186] on div "function initProjectPopups ( ) { // Open pop-ups document . querySelectorAll ( …" at bounding box center [512, 257] width 510 height 332
type textarea "btn.addEventListener('click', () => {"
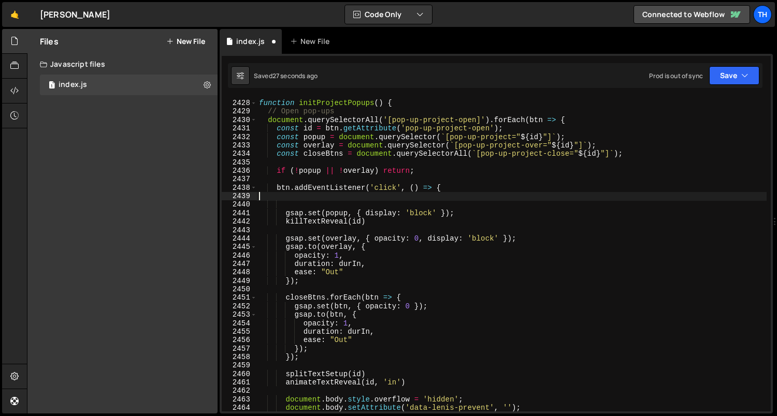
scroll to position [0, 0]
paste textarea "gsap.killTweensOf([popup, popupMain, overlay, closeBtns])"
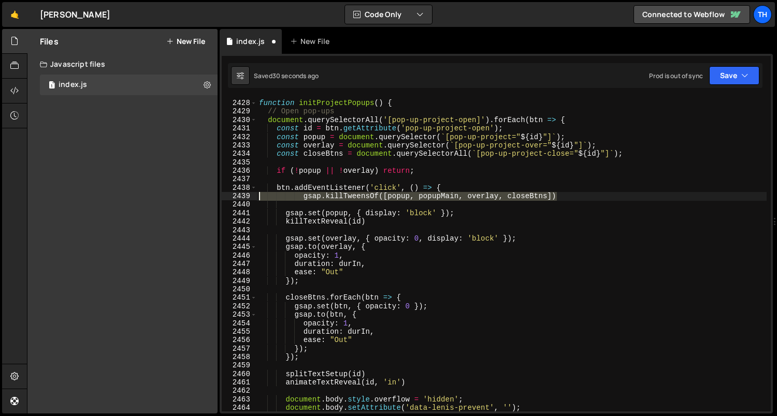
drag, startPoint x: 580, startPoint y: 198, endPoint x: 233, endPoint y: 198, distance: 347.5
click at [233, 198] on div "gsap.killTweensOf([popup, popupMain, overlay, closeBtns]) 2427 2428 2429 2430 2…" at bounding box center [496, 254] width 549 height 314
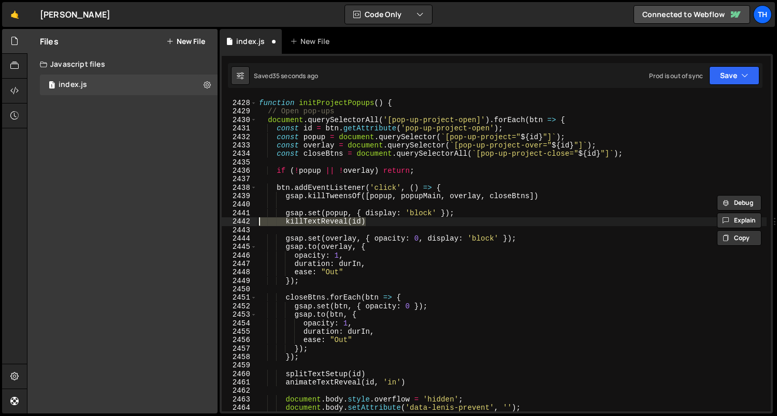
drag, startPoint x: 374, startPoint y: 223, endPoint x: 218, endPoint y: 225, distance: 155.9
click at [218, 225] on div "Files New File Javascript files 1 index.js 0 CSS files Copy share link Edit Fil…" at bounding box center [402, 221] width 750 height 385
type textarea "killTextReveal(id)"
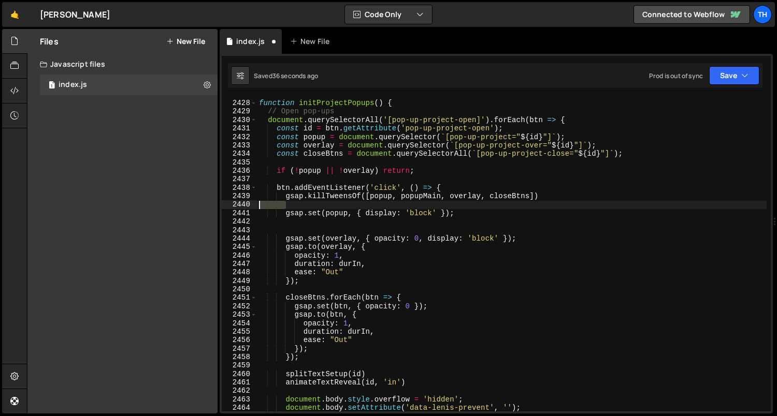
drag, startPoint x: 294, startPoint y: 205, endPoint x: 224, endPoint y: 205, distance: 70.4
click at [224, 205] on div "2427 2428 2429 2430 2431 2432 2433 2434 2435 2436 2437 2438 2439 2440 2441 2442…" at bounding box center [496, 254] width 549 height 314
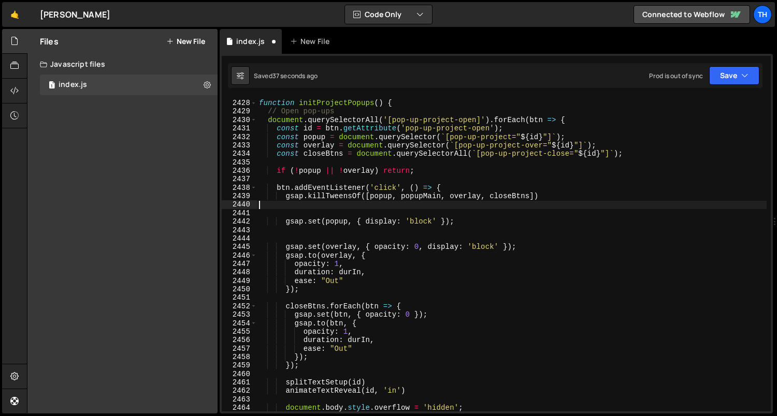
paste textarea "killTextReveal(id)"
type textarea "killTextReveal(id)"
click at [291, 236] on div "function initProjectPopups ( ) { // Open pop-ups document . querySelectorAll ( …" at bounding box center [512, 257] width 510 height 332
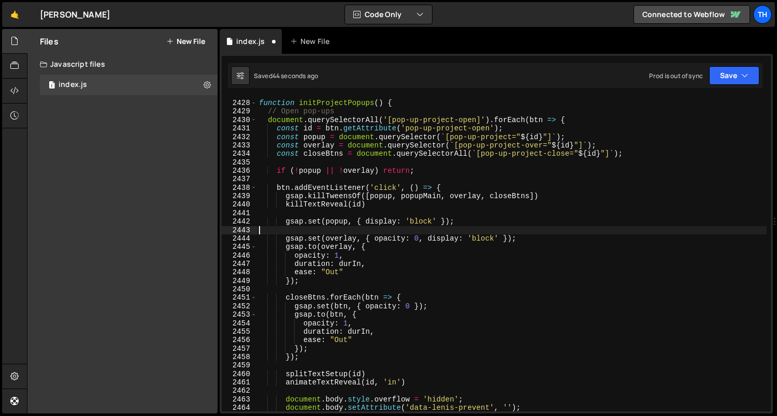
click at [311, 139] on div "function initProjectPopups ( ) { // Open pop-ups document . querySelectorAll ( …" at bounding box center [512, 257] width 510 height 332
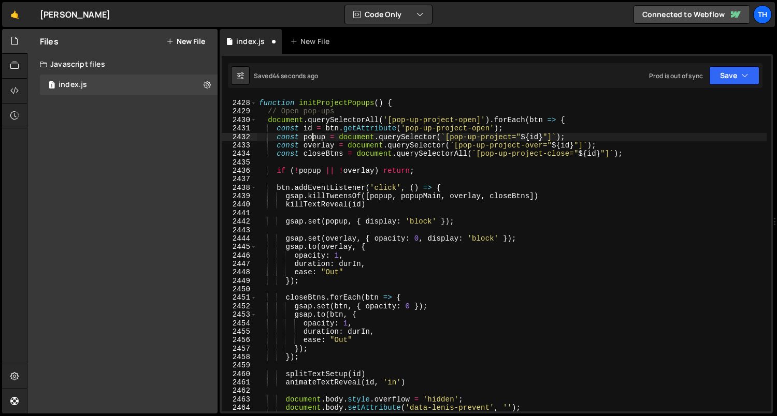
click at [311, 139] on div "function initProjectPopups ( ) { // Open pop-ups document . querySelectorAll ( …" at bounding box center [512, 257] width 510 height 332
click at [312, 143] on div "function initProjectPopups ( ) { // Open pop-ups document . querySelectorAll ( …" at bounding box center [512, 257] width 510 height 332
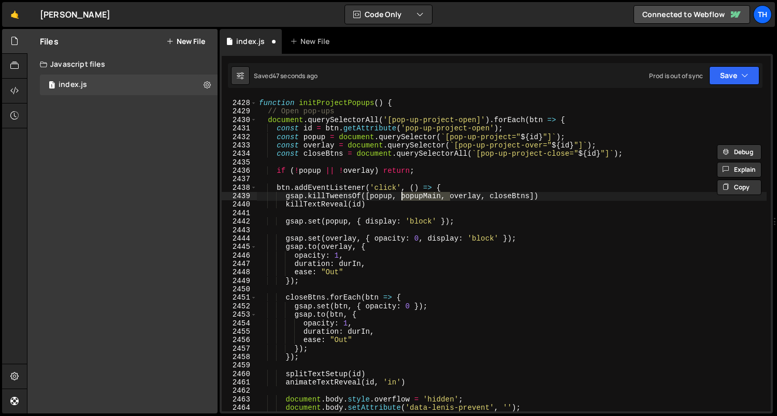
drag, startPoint x: 451, startPoint y: 197, endPoint x: 401, endPoint y: 197, distance: 49.7
click at [401, 197] on div "function initProjectPopups ( ) { // Open pop-ups document . querySelectorAll ( …" at bounding box center [512, 257] width 510 height 332
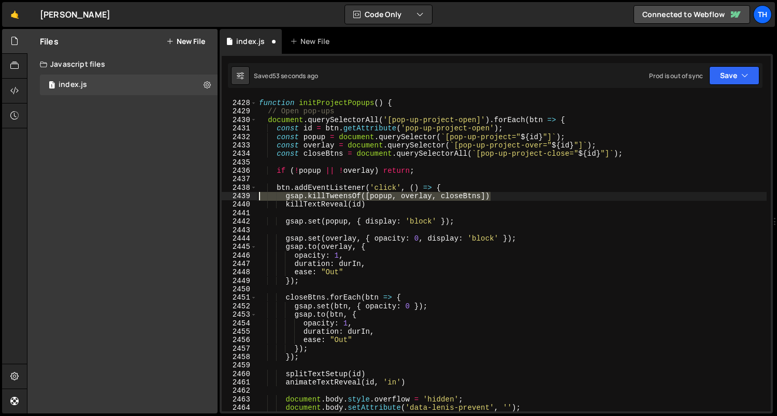
drag, startPoint x: 506, startPoint y: 193, endPoint x: 173, endPoint y: 195, distance: 333.0
click at [173, 195] on div "Files New File Javascript files 1 index.js 0 CSS files Copy share link Edit Fil…" at bounding box center [402, 221] width 750 height 385
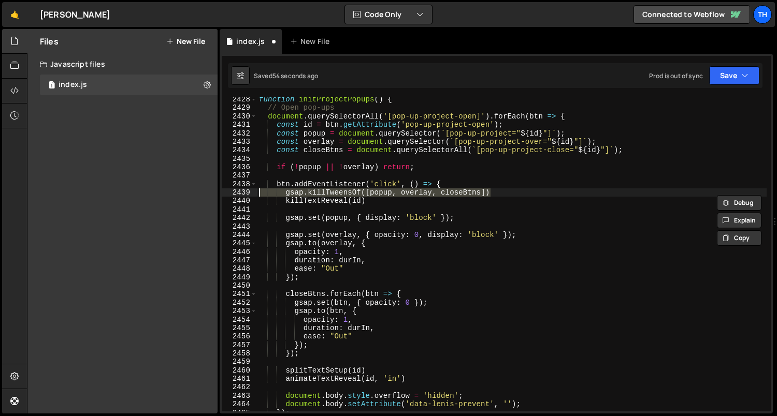
scroll to position [774, 0]
drag, startPoint x: 381, startPoint y: 199, endPoint x: 148, endPoint y: 194, distance: 233.1
click at [148, 194] on div "Files New File Javascript files 1 index.js 0 CSS files Copy share link Edit Fil…" at bounding box center [402, 221] width 750 height 385
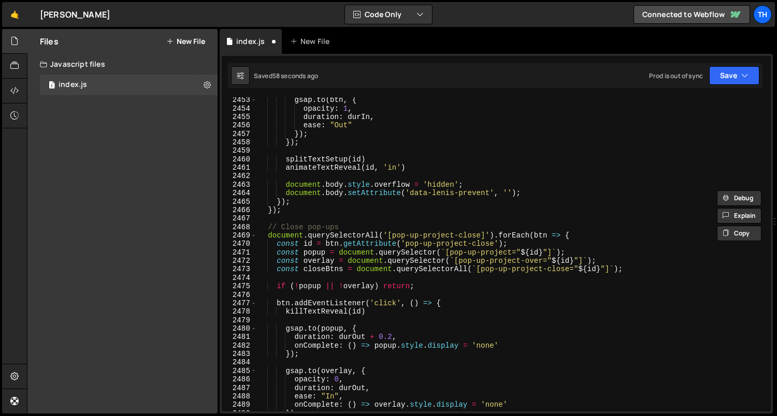
scroll to position [991, 0]
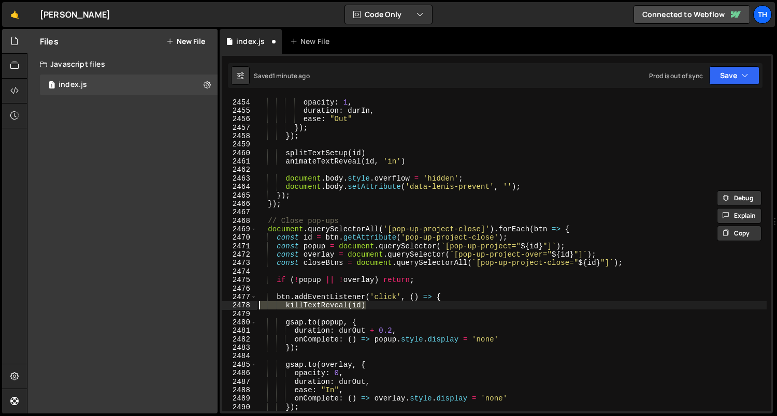
drag, startPoint x: 389, startPoint y: 305, endPoint x: 209, endPoint y: 303, distance: 180.8
click at [209, 303] on div "Files New File Javascript files 1 index.js 0 CSS files Copy share link Edit Fil…" at bounding box center [402, 221] width 750 height 385
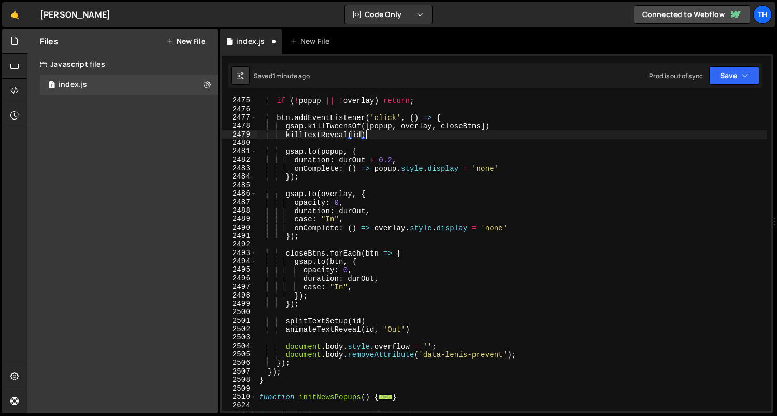
scroll to position [1181, 0]
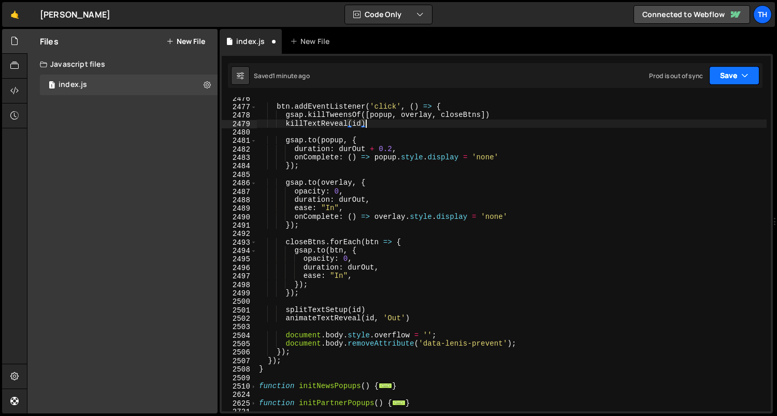
click at [718, 78] on button "Save" at bounding box center [734, 75] width 50 height 19
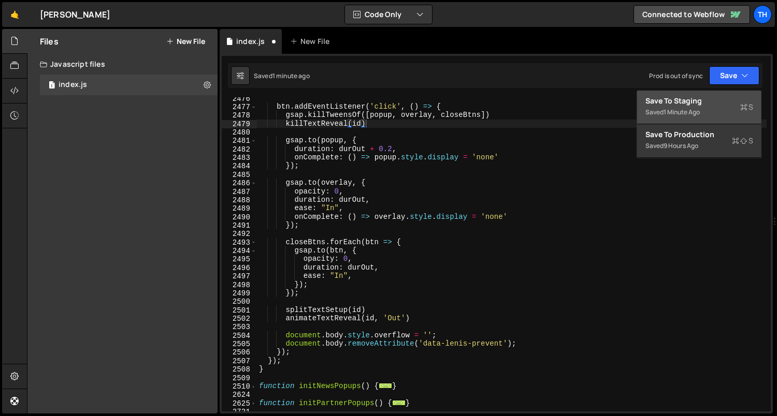
click at [706, 99] on div "Save to Staging S" at bounding box center [699, 101] width 108 height 10
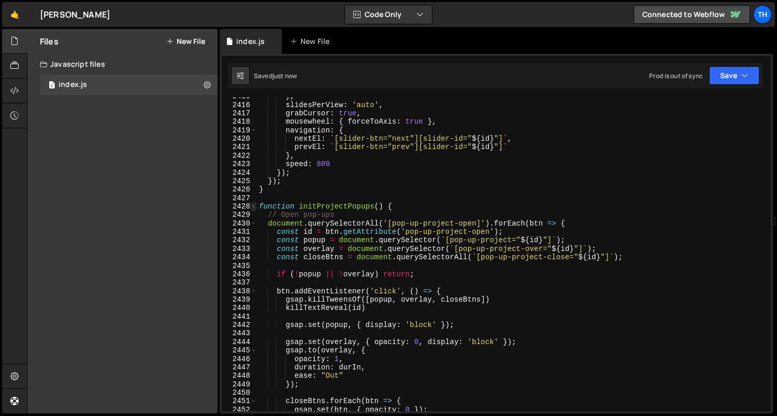
click at [253, 209] on span at bounding box center [254, 207] width 6 height 8
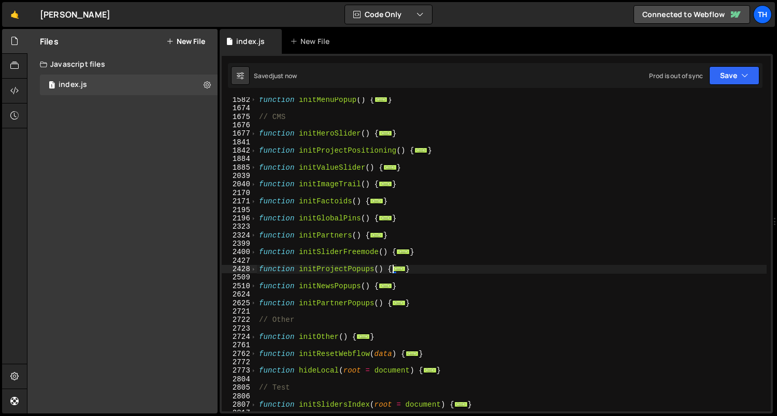
scroll to position [603, 0]
click at [306, 253] on div "function initMenuPopup ( ) { ... } // CMS function initHeroSlider ( ) { ... } f…" at bounding box center [512, 262] width 510 height 332
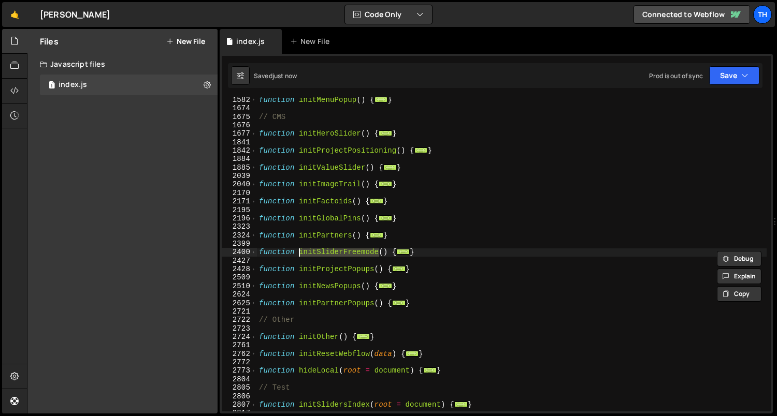
click at [306, 236] on div "function initMenuPopup ( ) { ... } // CMS function initHeroSlider ( ) { ... } f…" at bounding box center [512, 262] width 510 height 332
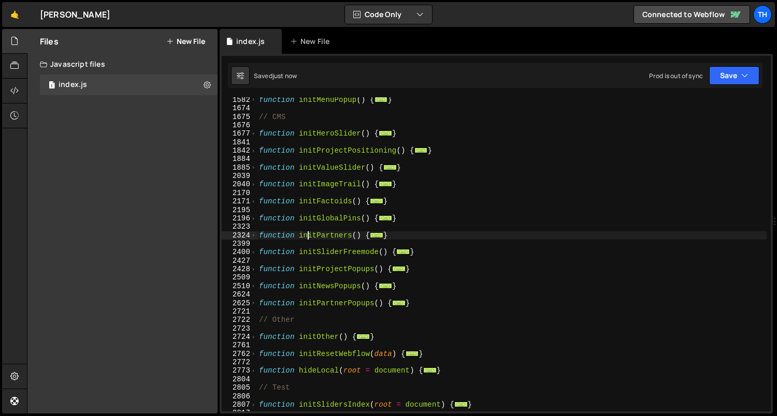
click at [306, 236] on div "function initMenuPopup ( ) { ... } // CMS function initHeroSlider ( ) { ... } f…" at bounding box center [512, 262] width 510 height 332
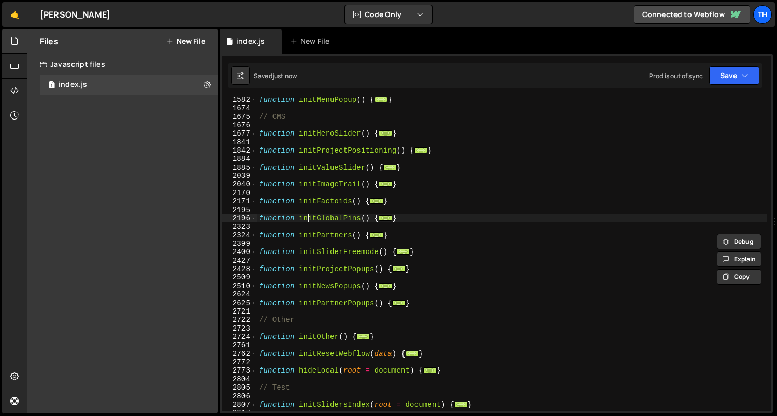
click at [306, 218] on div "function initMenuPopup ( ) { ... } // CMS function initHeroSlider ( ) { ... } f…" at bounding box center [512, 262] width 510 height 332
click at [248, 233] on div "2324" at bounding box center [239, 236] width 35 height 8
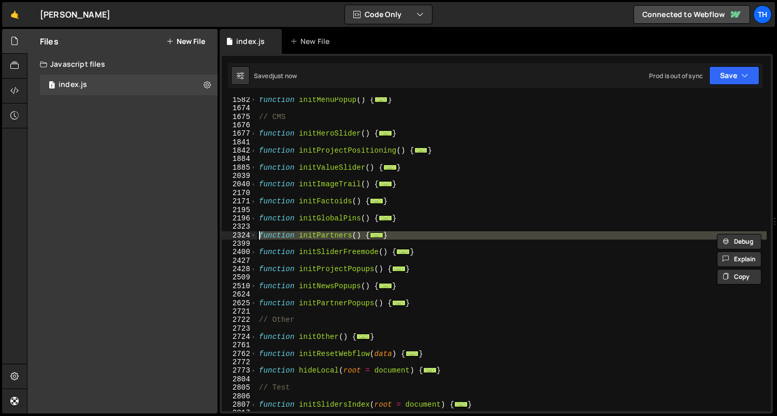
click at [256, 244] on div "2399" at bounding box center [239, 244] width 35 height 8
click at [254, 236] on span at bounding box center [254, 236] width 6 height 8
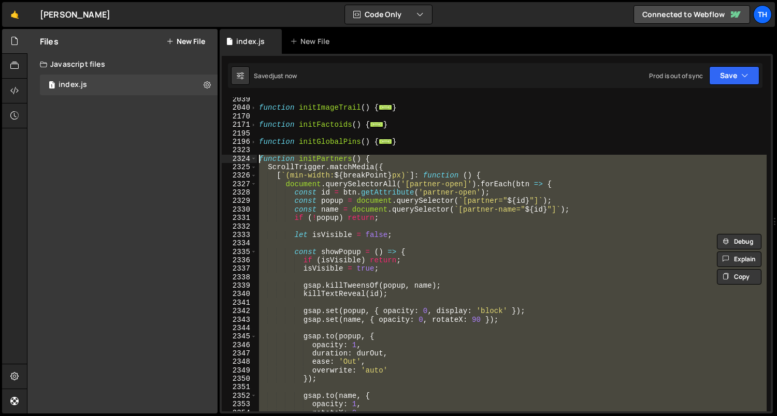
scroll to position [689, 0]
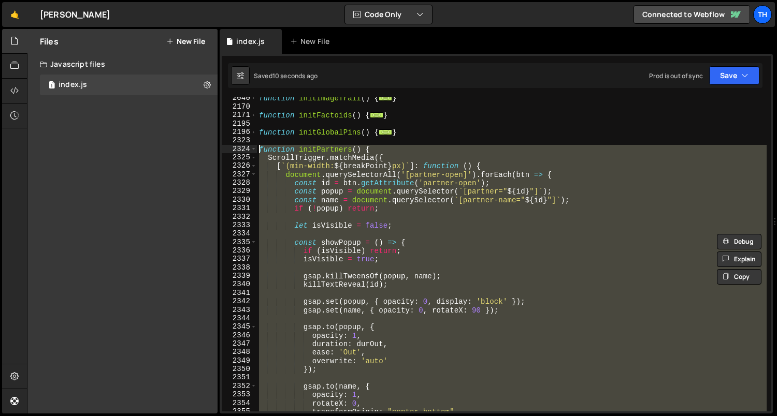
click at [314, 277] on div "function initImageTrail ( ) { ... } function initFactoids ( ) { ... } function …" at bounding box center [512, 254] width 510 height 314
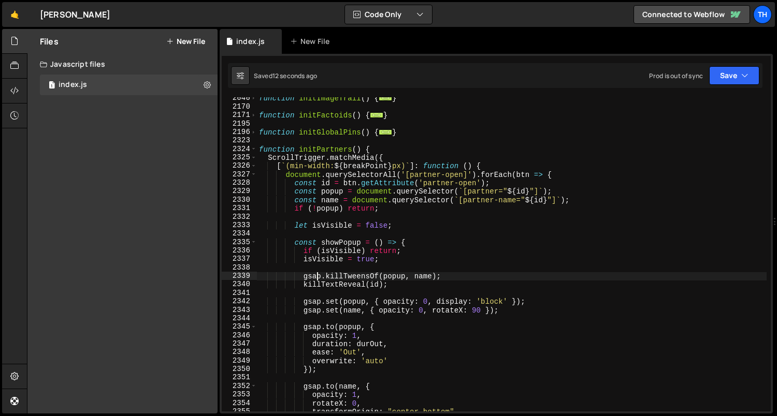
click at [376, 277] on div "function initImageTrail ( ) { ... } function initFactoids ( ) { ... } function …" at bounding box center [512, 260] width 510 height 332
click at [388, 279] on div "function initImageTrail ( ) { ... } function initFactoids ( ) { ... } function …" at bounding box center [512, 260] width 510 height 332
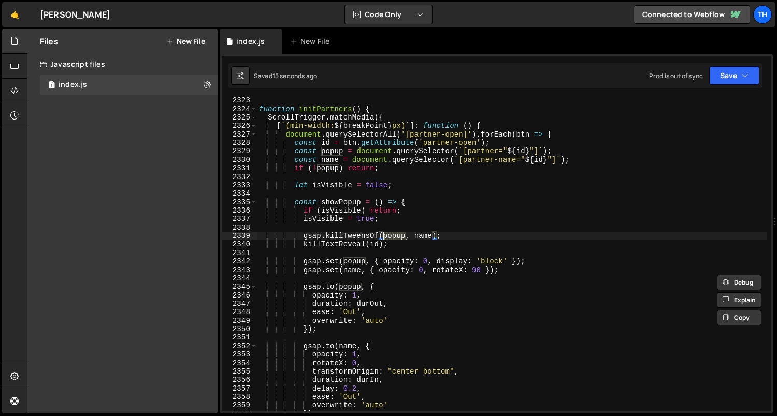
scroll to position [629, 0]
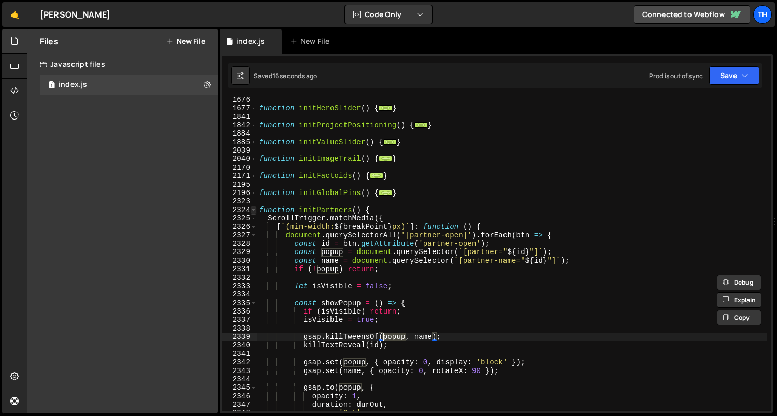
click at [253, 210] on span at bounding box center [254, 210] width 6 height 8
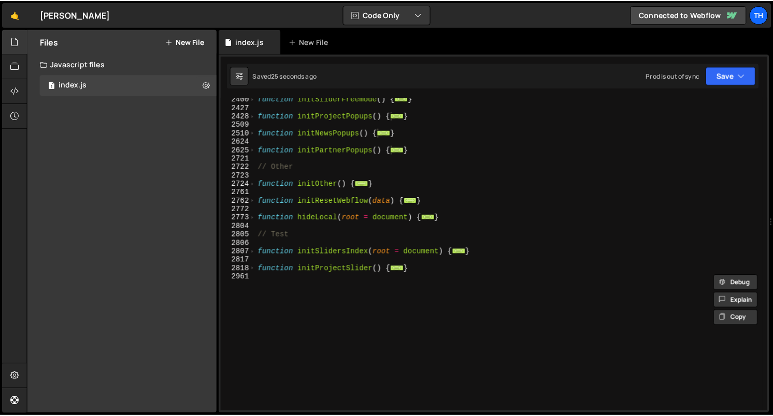
scroll to position [758, 0]
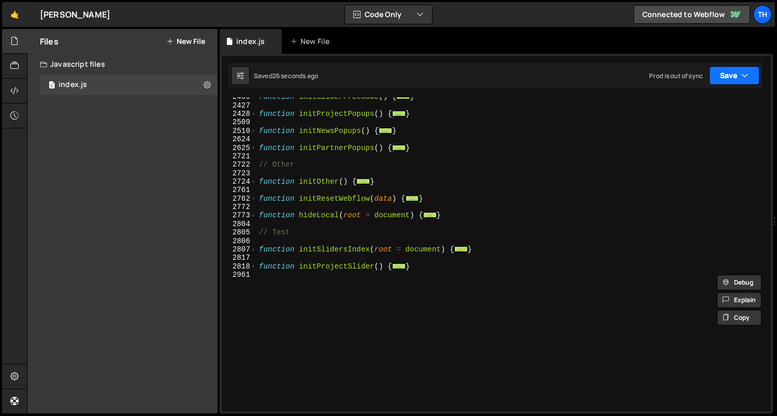
click at [731, 71] on button "Save" at bounding box center [734, 75] width 50 height 19
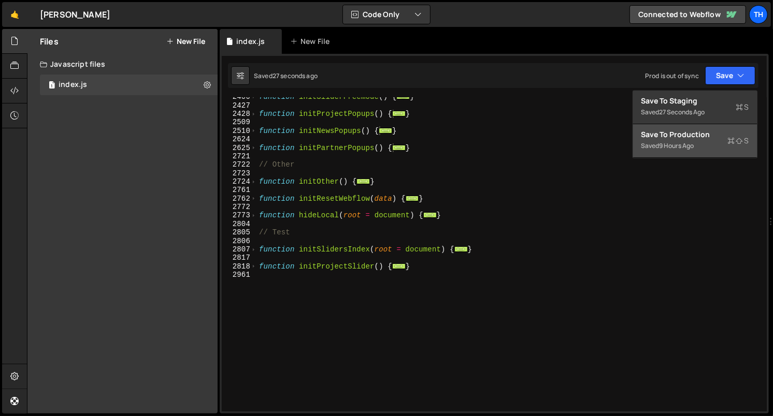
click at [681, 145] on div "9 hours ago" at bounding box center [676, 145] width 35 height 9
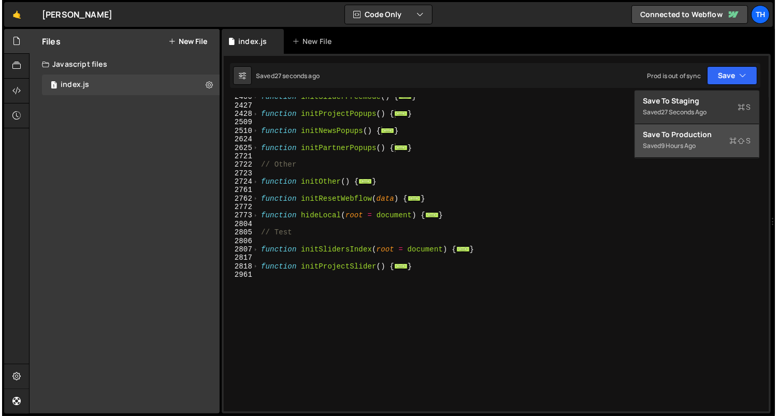
scroll to position [13295, 0]
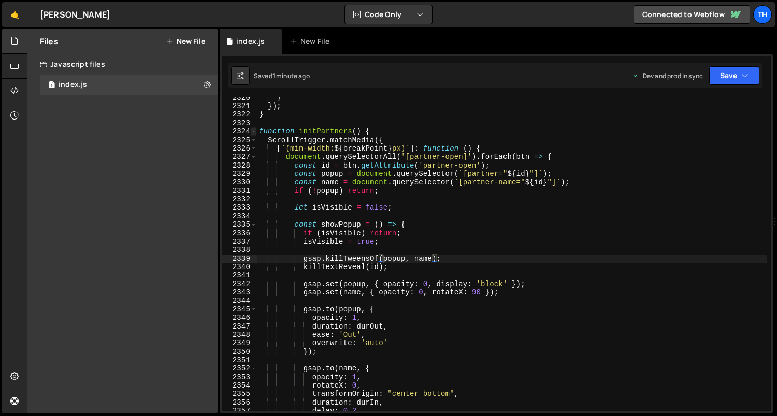
click at [252, 129] on span at bounding box center [254, 131] width 6 height 8
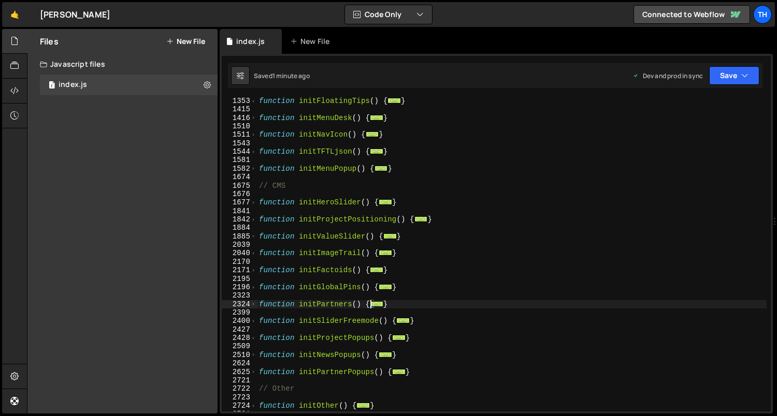
scroll to position [522, 0]
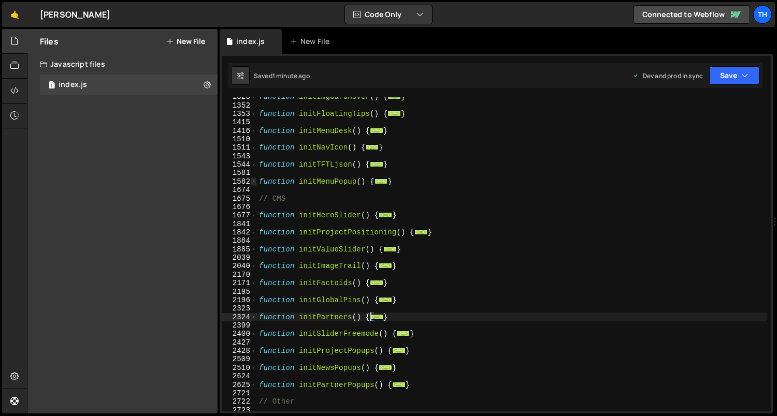
click at [252, 184] on span at bounding box center [254, 182] width 6 height 8
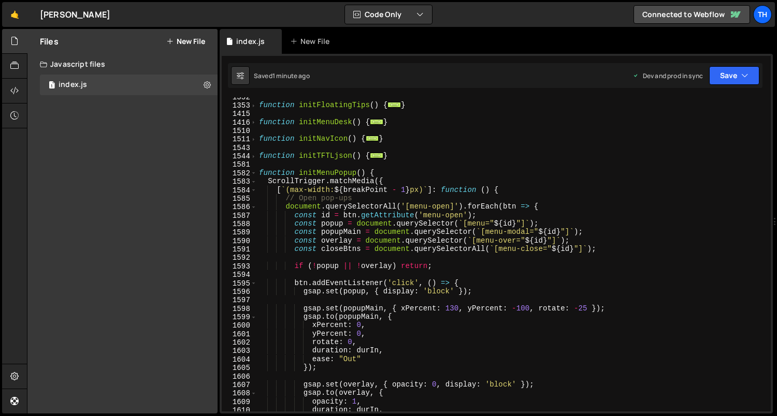
scroll to position [549, 0]
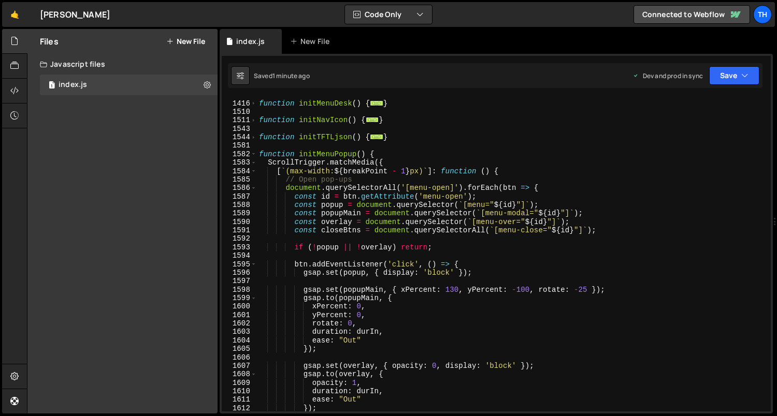
click at [468, 266] on div "function initMenuDesk ( ) { ... } function initNavIcon ( ) { ... } function ini…" at bounding box center [512, 257] width 510 height 332
type textarea "btn.addEventListener('click', () => {"
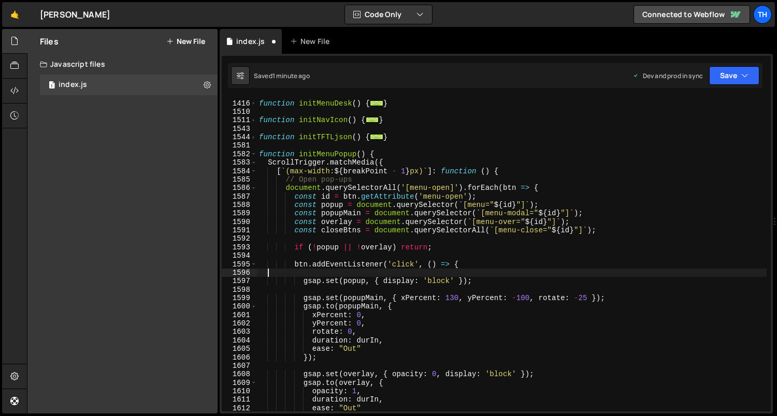
scroll to position [0, 0]
paste textarea "killTextReveal(id)"
type textarea "killTextReveal(id)"
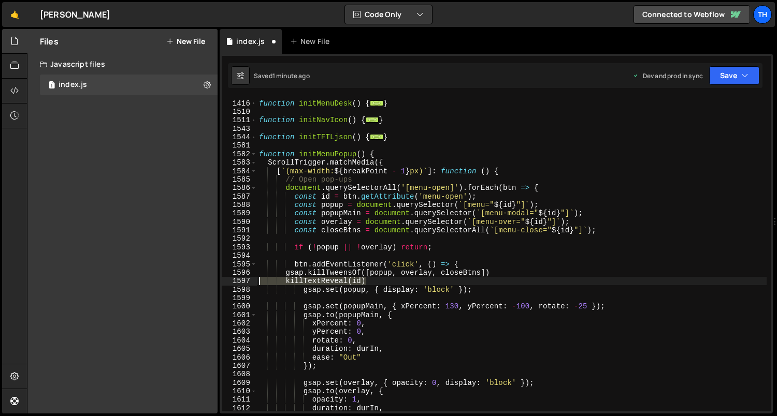
drag, startPoint x: 375, startPoint y: 283, endPoint x: 209, endPoint y: 284, distance: 166.3
click at [209, 284] on div "Files New File Javascript files 1 index.js 0 CSS files Copy share link Edit Fil…" at bounding box center [402, 221] width 750 height 385
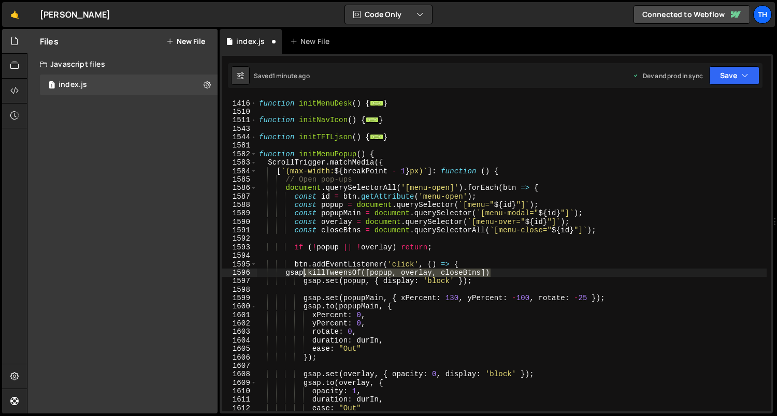
drag, startPoint x: 497, startPoint y: 275, endPoint x: 300, endPoint y: 277, distance: 196.8
click at [300, 277] on div "function initMenuDesk ( ) { ... } function initNavIcon ( ) { ... } function ini…" at bounding box center [512, 257] width 510 height 332
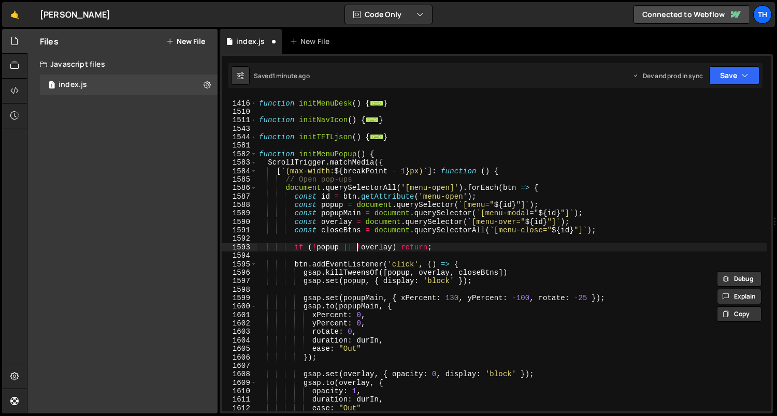
click at [356, 244] on div "function initMenuDesk ( ) { ... } function initNavIcon ( ) { ... } function ini…" at bounding box center [512, 257] width 510 height 332
click at [528, 276] on div "function initMenuDesk ( ) { ... } function initNavIcon ( ) { ... } function ini…" at bounding box center [512, 257] width 510 height 332
type textarea "gsap.killTweensOf([popup, overlay, closeBtns])"
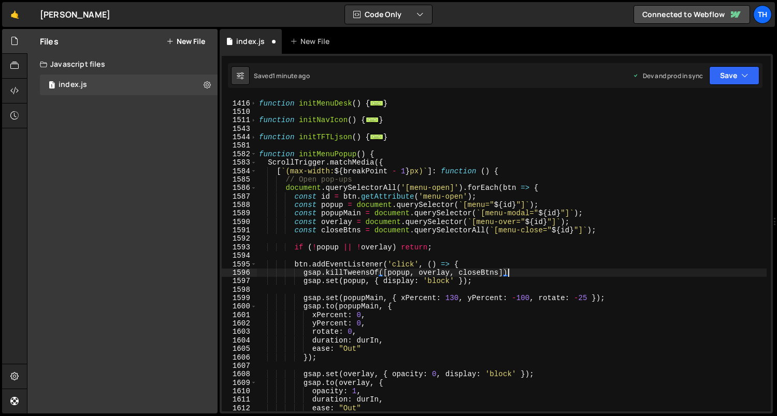
scroll to position [0, 3]
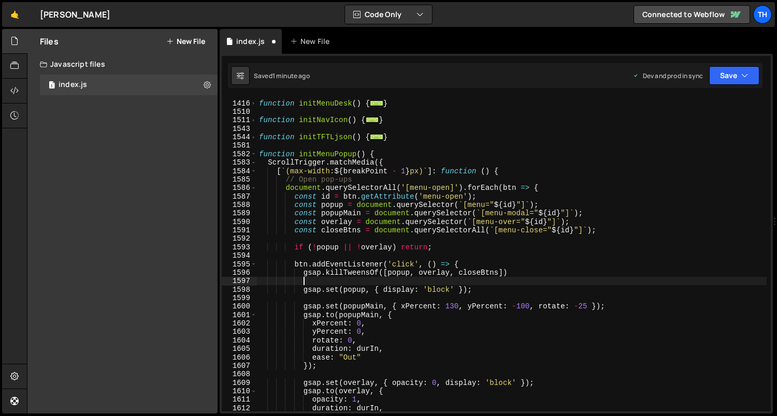
click at [333, 206] on div "function initMenuDesk ( ) { ... } function initNavIcon ( ) { ... } function ini…" at bounding box center [512, 257] width 510 height 332
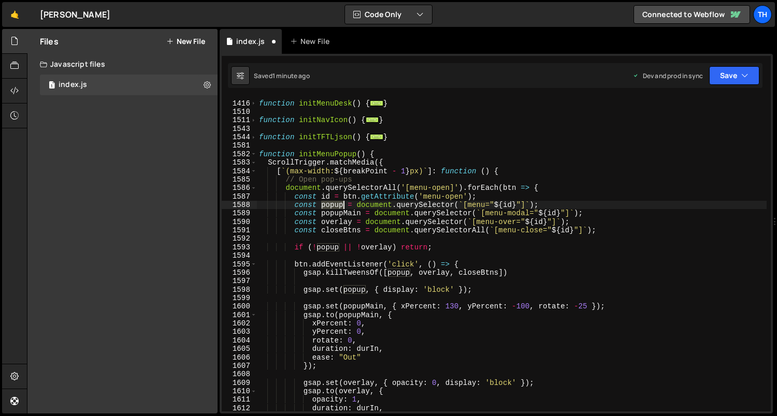
click at [333, 206] on div "function initMenuDesk ( ) { ... } function initNavIcon ( ) { ... } function ini…" at bounding box center [512, 257] width 510 height 332
click at [338, 214] on div "function initMenuDesk ( ) { ... } function initNavIcon ( ) { ... } function ini…" at bounding box center [512, 257] width 510 height 332
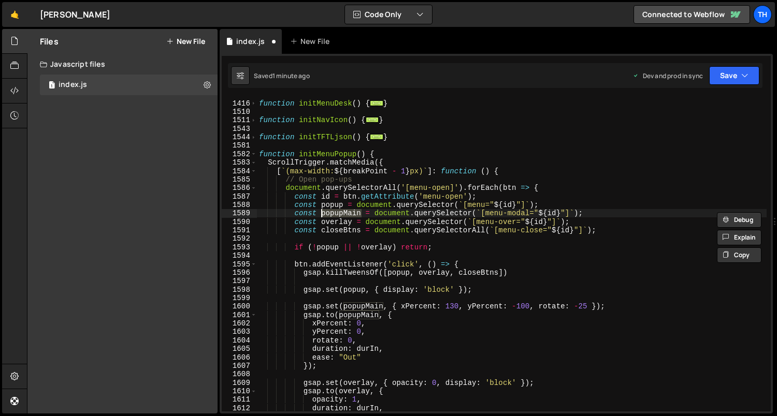
click at [418, 275] on div "function initMenuDesk ( ) { ... } function initNavIcon ( ) { ... } function ini…" at bounding box center [512, 257] width 510 height 332
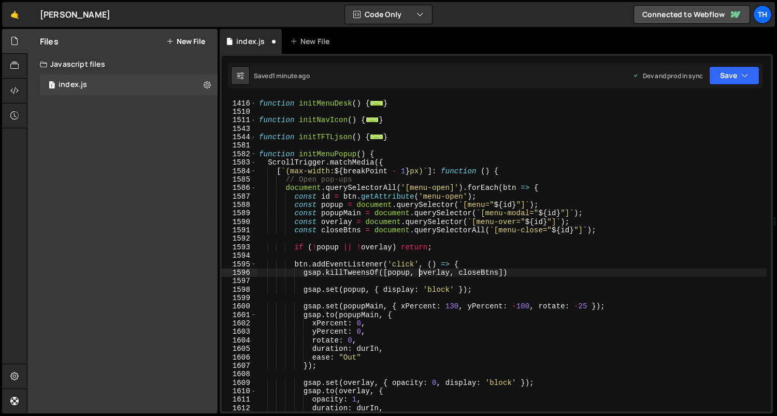
paste textarea "popupMain"
type textarea "gsap.killTweensOf([popup, popupMain, overlay, closeBtns])"
click at [577, 274] on div "function initMenuDesk ( ) { ... } function initNavIcon ( ) { ... } function ini…" at bounding box center [512, 257] width 510 height 332
drag, startPoint x: 577, startPoint y: 274, endPoint x: 185, endPoint y: 273, distance: 391.6
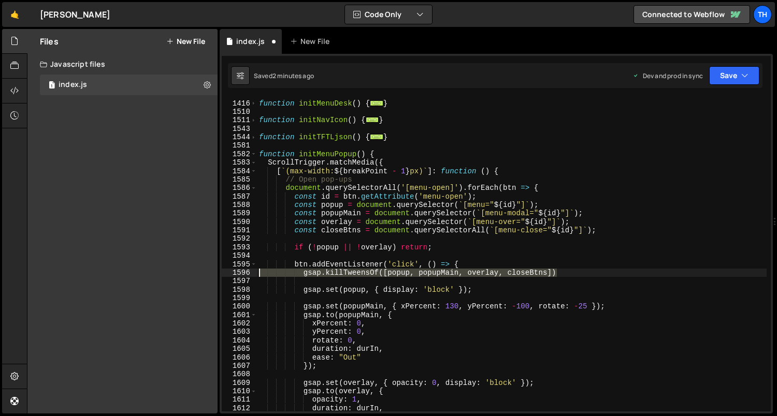
click at [185, 273] on div "Files New File Javascript files 1 index.js 0 CSS files Copy share link Edit Fil…" at bounding box center [402, 221] width 750 height 385
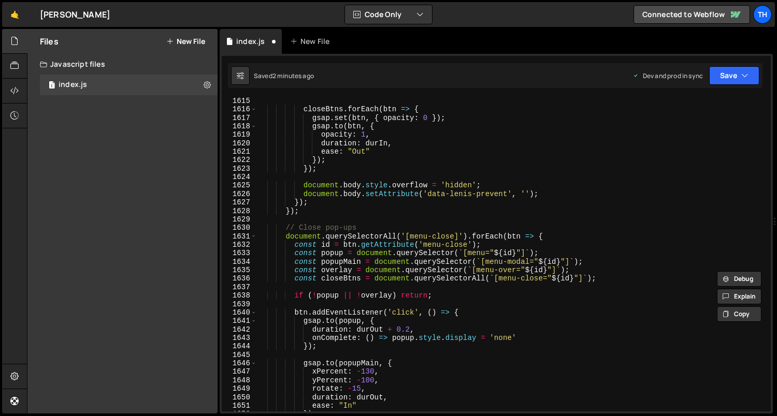
scroll to position [882, 0]
click at [470, 308] on div "closeBtns . forEach ( btn => { gsap . set ( btn , { opacity : 0 }) ; gsap . to …" at bounding box center [512, 263] width 510 height 332
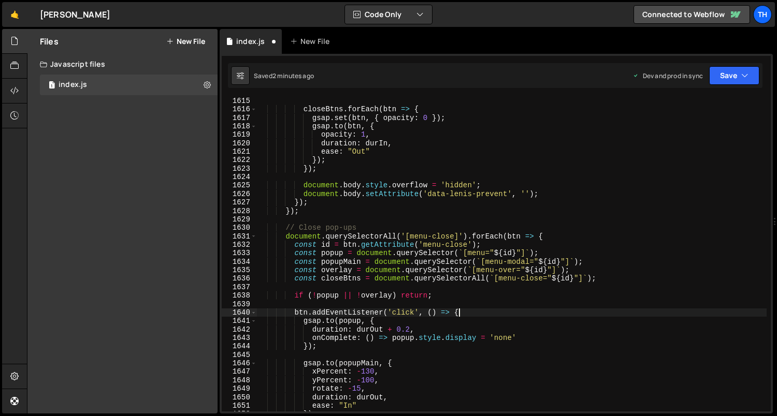
click at [473, 311] on div "closeBtns . forEach ( btn => { gsap . set ( btn , { opacity : 0 }) ; gsap . to …" at bounding box center [512, 263] width 510 height 332
type textarea "btn.addEventListener('click', () => {"
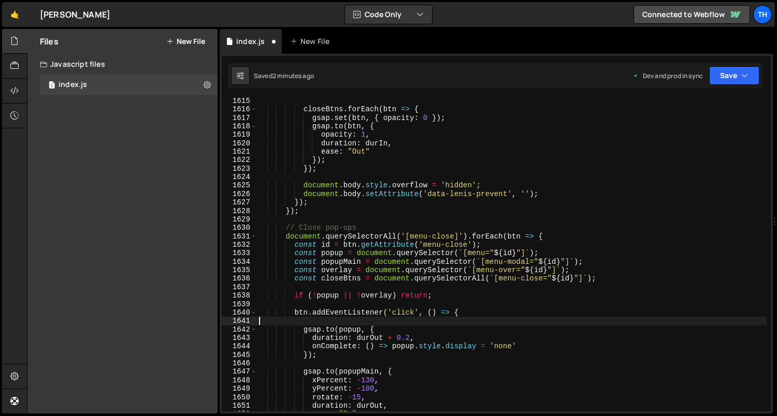
paste textarea "gsap.killTweensOf([popup, popupMain, overlay, closeBtns])"
type textarea "gsap.killTweensOf([popup, popupMain, overlay, closeBtns])"
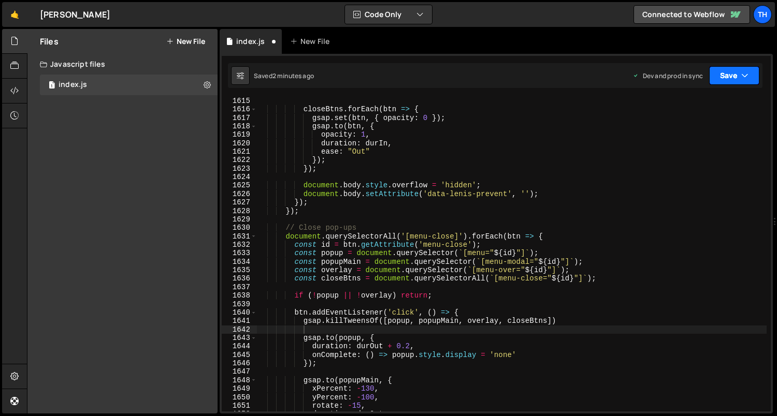
click at [752, 69] on button "Save" at bounding box center [734, 75] width 50 height 19
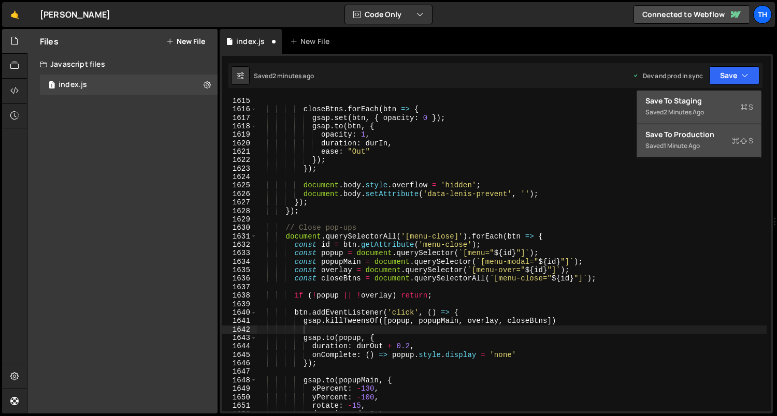
click at [730, 97] on div "Save to Staging S" at bounding box center [699, 101] width 108 height 10
